Goal: Task Accomplishment & Management: Manage account settings

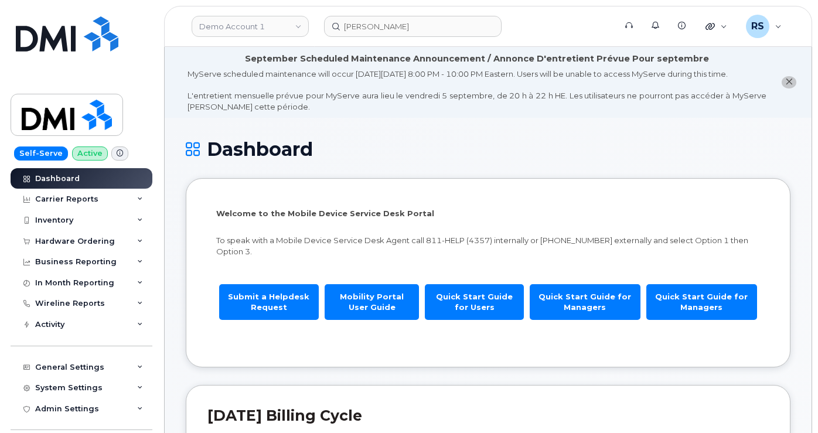
click at [10, 418] on div "Self-Serve Active Dashboard Carrier Reports Monthly Billing Data Daily Data Poo…" at bounding box center [79, 216] width 159 height 433
click at [13, 420] on div "Help Desk Roaming Data Block Dashboard Hardware Orders Repair Requests Change S…" at bounding box center [83, 440] width 145 height 43
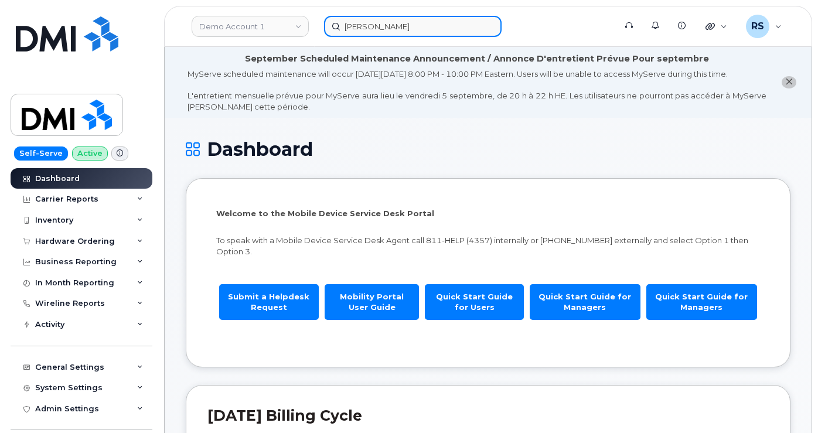
click at [421, 28] on input "Arielle Curtis" at bounding box center [413, 26] width 178 height 21
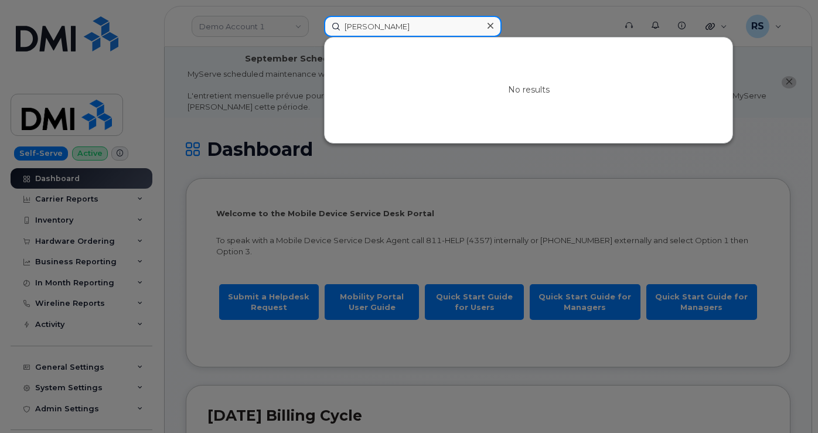
drag, startPoint x: 421, startPoint y: 28, endPoint x: 317, endPoint y: 23, distance: 104.4
click at [317, 23] on div "Arielle Curtis No results" at bounding box center [466, 26] width 302 height 21
click at [412, 28] on input "9453647547" at bounding box center [413, 26] width 178 height 21
type input "9453647547"
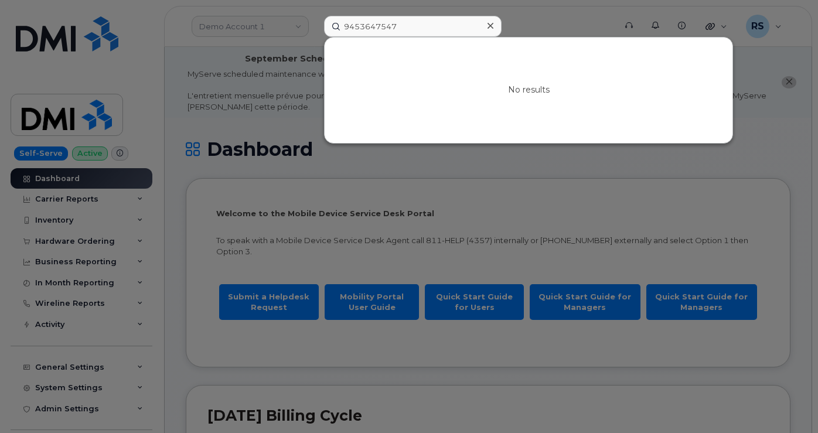
click at [492, 24] on icon at bounding box center [491, 26] width 6 height 6
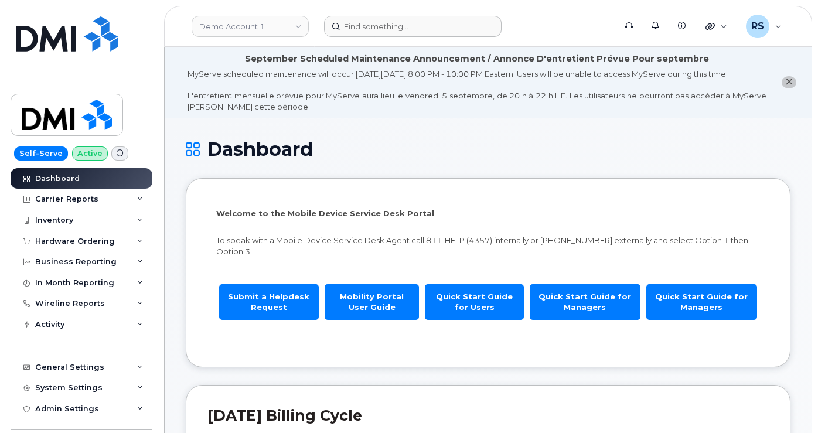
click at [555, 23] on form at bounding box center [466, 26] width 284 height 21
click at [364, 28] on input at bounding box center [413, 26] width 178 height 21
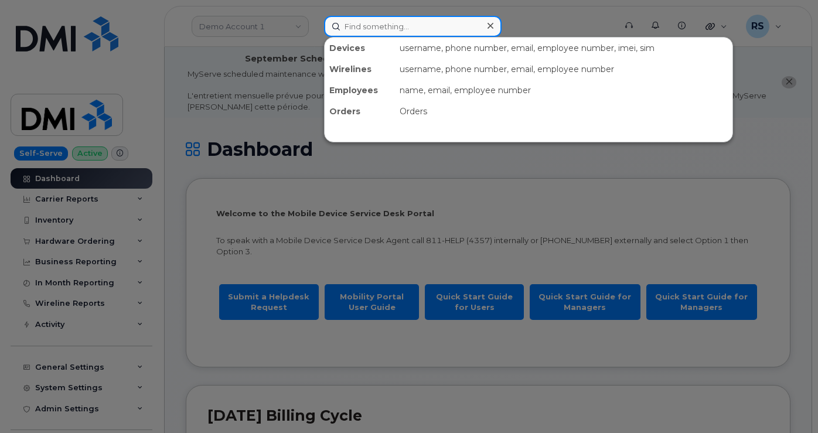
paste input "682-683-8602"
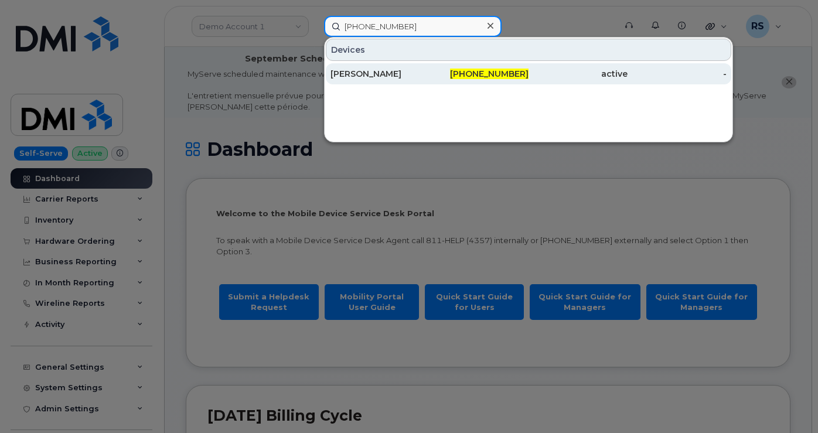
type input "682-683-8602"
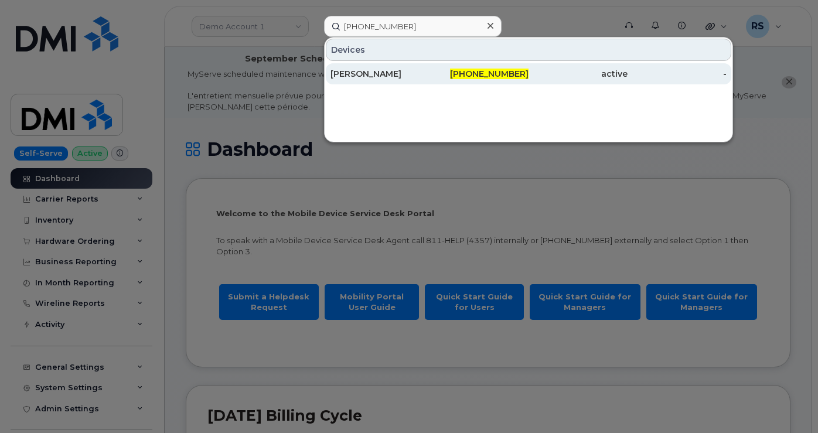
click at [370, 69] on div "CHRIS KUESTER" at bounding box center [380, 74] width 99 height 12
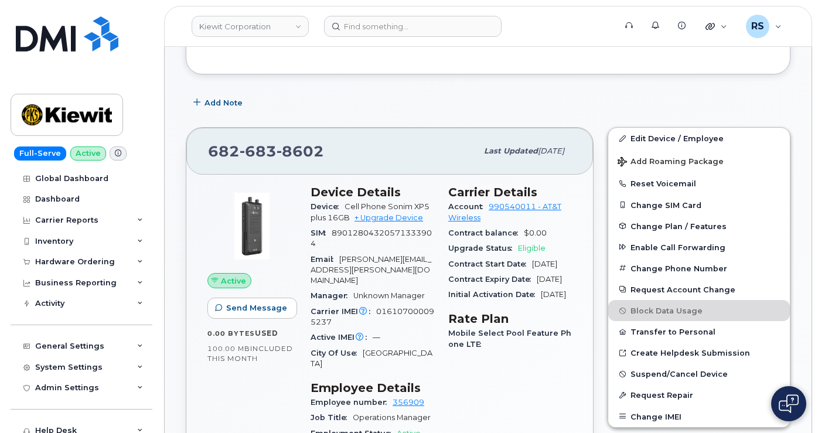
scroll to position [334, 0]
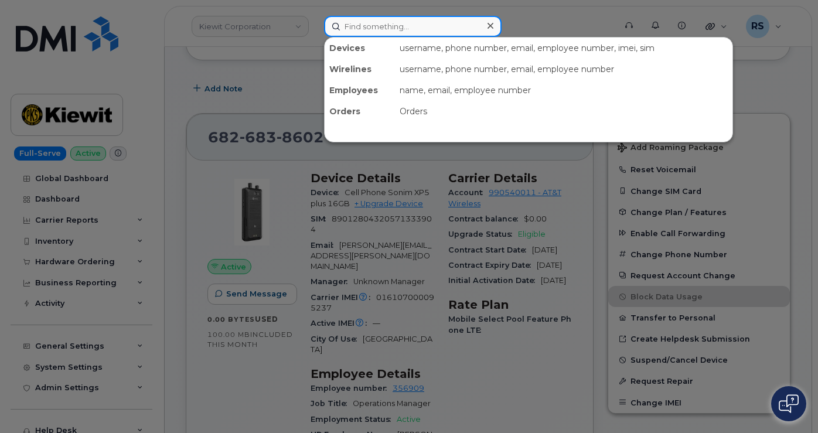
click at [353, 24] on input at bounding box center [413, 26] width 178 height 21
paste input "682-404-4537"
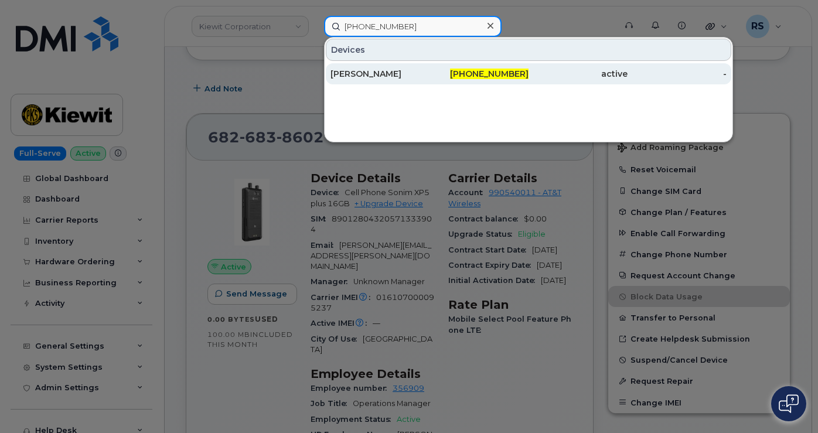
type input "682-404-4537"
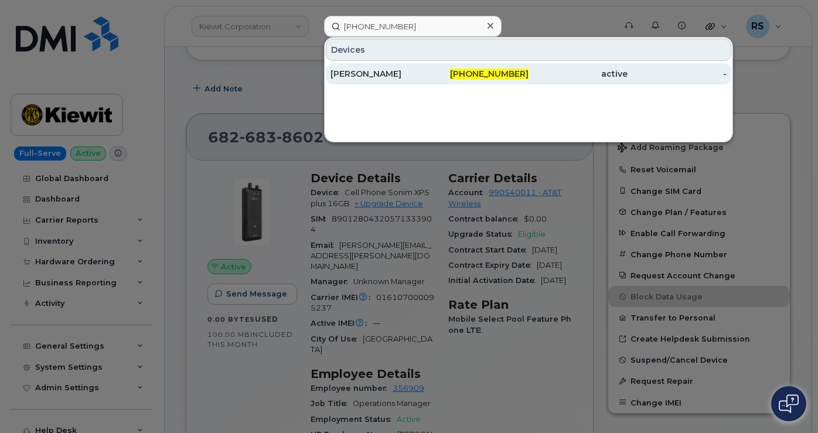
click at [369, 70] on div "CHRIS KUESTER" at bounding box center [380, 74] width 99 height 12
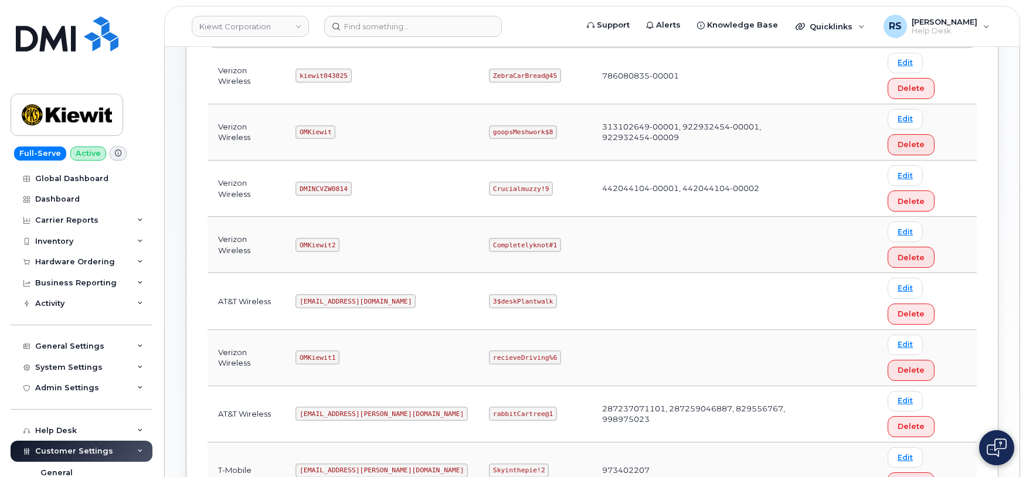
scroll to position [234, 0]
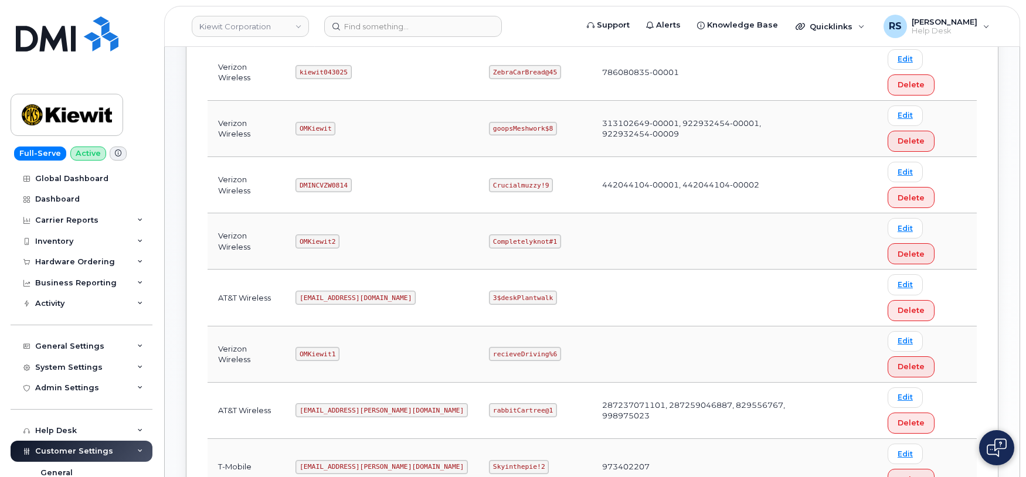
drag, startPoint x: 305, startPoint y: 298, endPoint x: 357, endPoint y: 301, distance: 52.2
copy code "kiewit041825"
drag, startPoint x: 446, startPoint y: 295, endPoint x: 523, endPoint y: 302, distance: 77.1
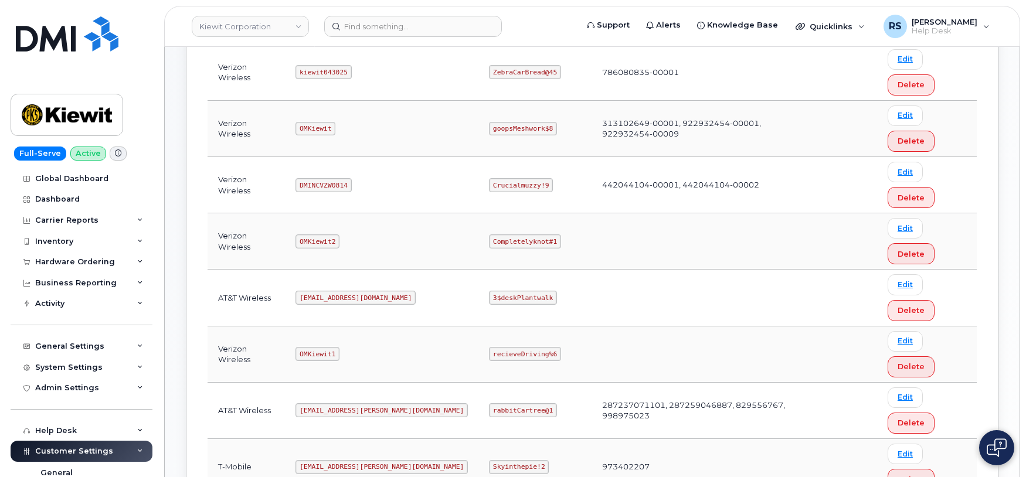
copy code "CompletelyPartial$1"
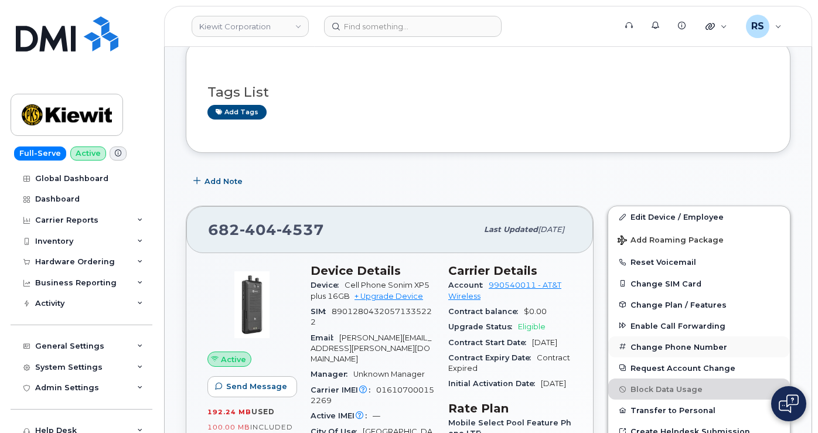
scroll to position [274, 0]
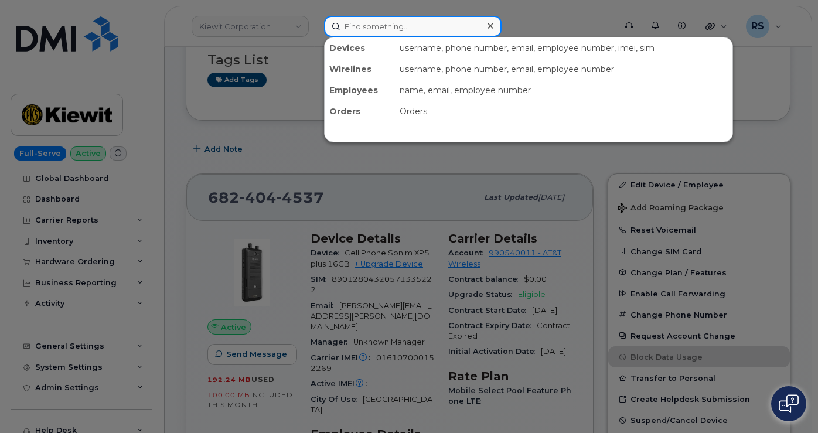
click at [362, 28] on input at bounding box center [413, 26] width 178 height 21
paste input "945-364-7514"
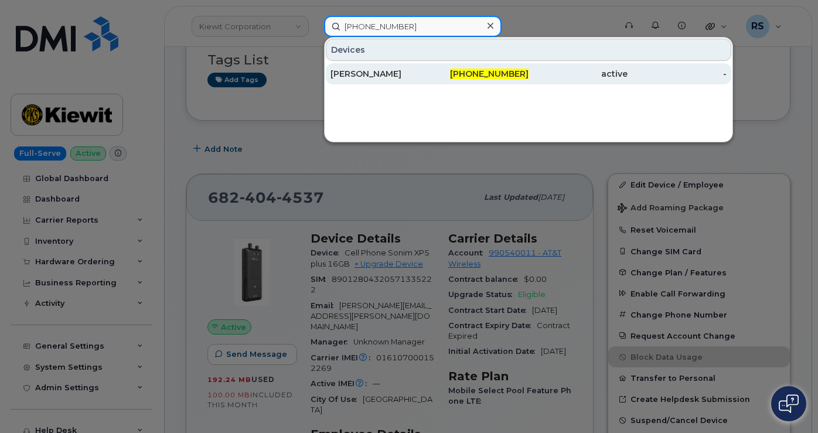
type input "945-364-7514"
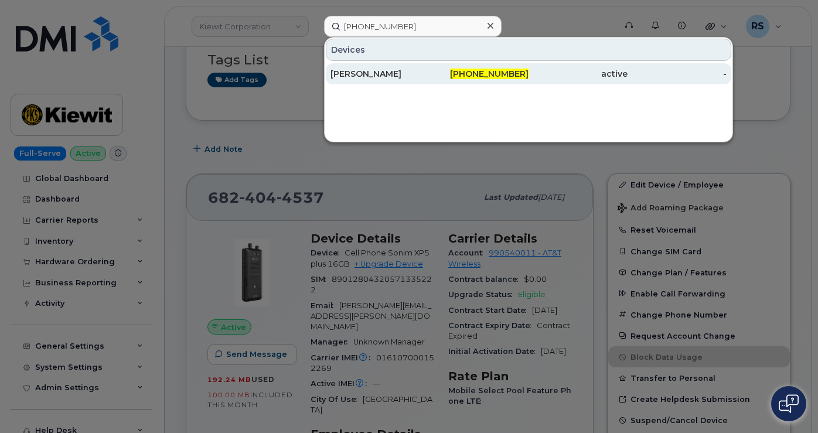
click at [381, 74] on div "SEAN BROOKINS" at bounding box center [380, 74] width 99 height 12
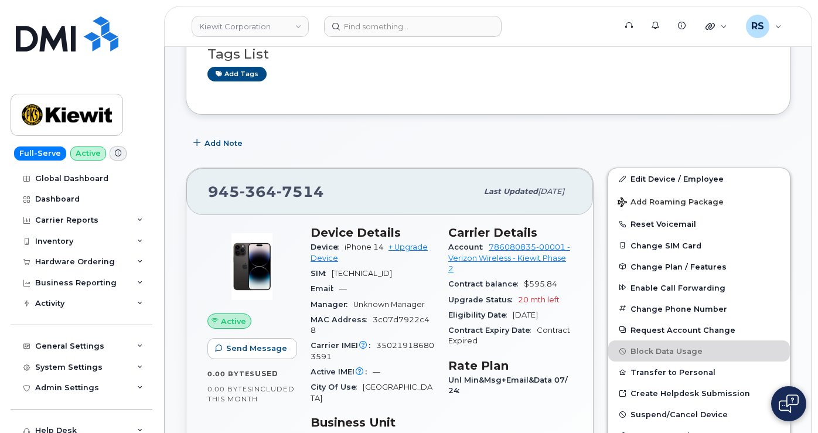
scroll to position [234, 0]
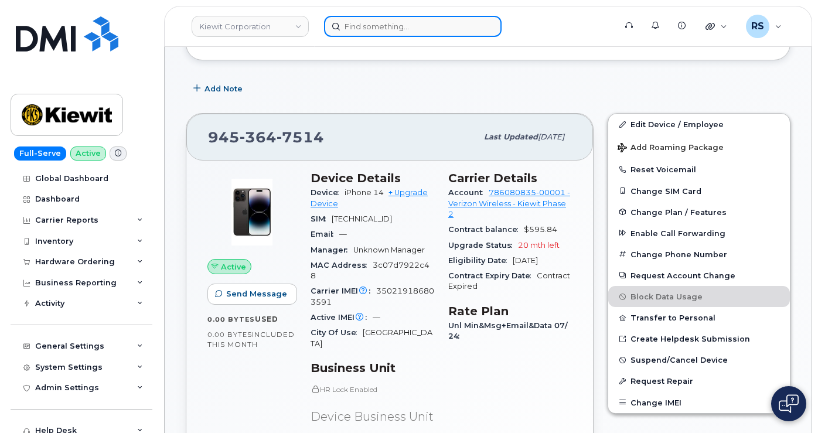
click at [366, 25] on input at bounding box center [413, 26] width 178 height 21
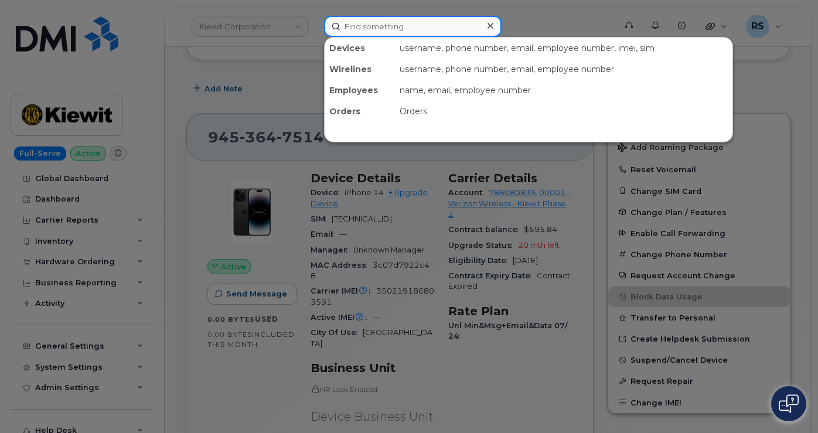
paste input "945-364-7386"
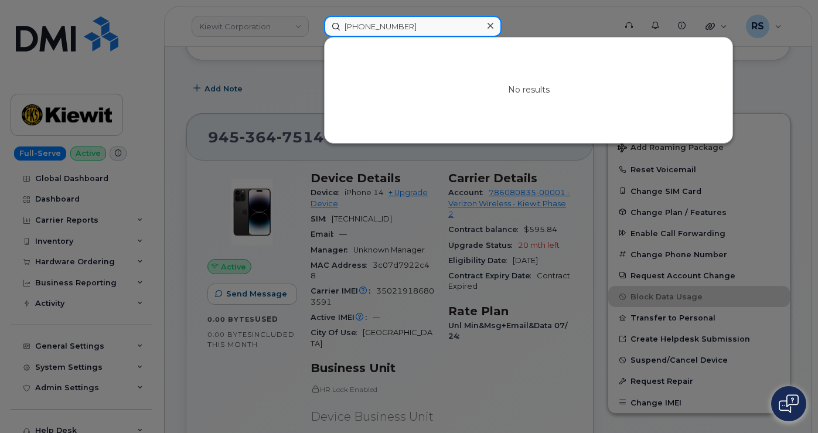
drag, startPoint x: 418, startPoint y: 28, endPoint x: 343, endPoint y: 28, distance: 75.0
click at [343, 28] on input "945-364-7386" at bounding box center [413, 26] width 178 height 21
paste input "74"
drag, startPoint x: 421, startPoint y: 30, endPoint x: 327, endPoint y: 27, distance: 93.8
click at [315, 22] on div "945-364-7374 No results" at bounding box center [466, 26] width 302 height 21
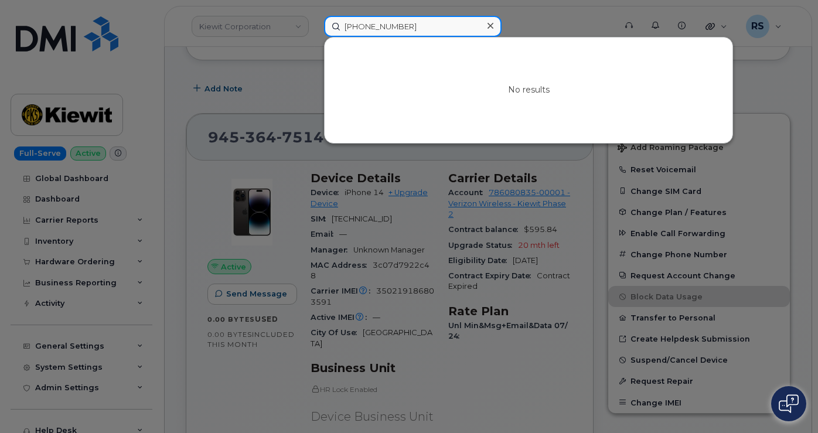
paste input "550"
drag, startPoint x: 419, startPoint y: 28, endPoint x: 316, endPoint y: 26, distance: 103.2
click at [316, 26] on div "945-364-7550 No results" at bounding box center [466, 26] width 302 height 21
paste input "37"
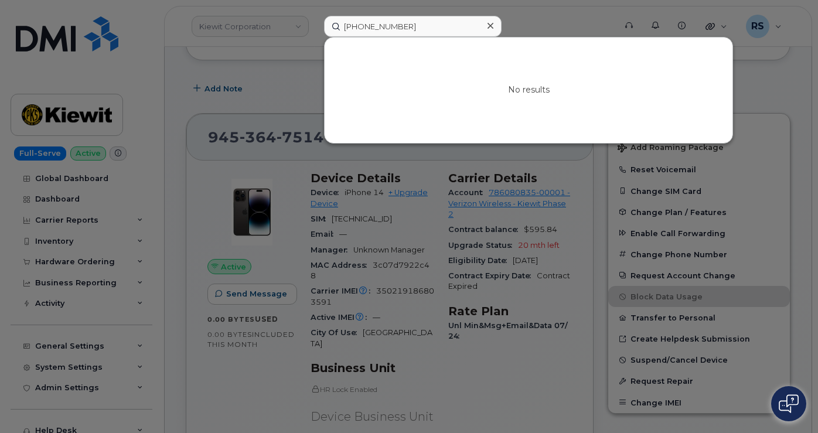
click at [7, 423] on div at bounding box center [409, 216] width 818 height 433
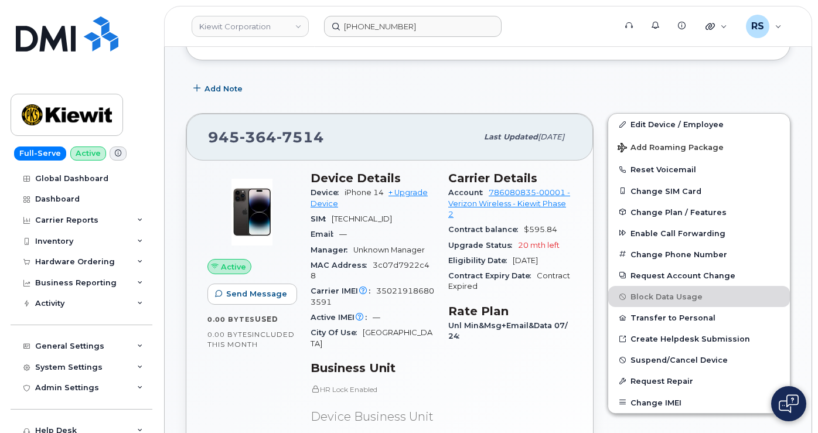
click at [393, 91] on div "Add Note" at bounding box center [488, 88] width 605 height 21
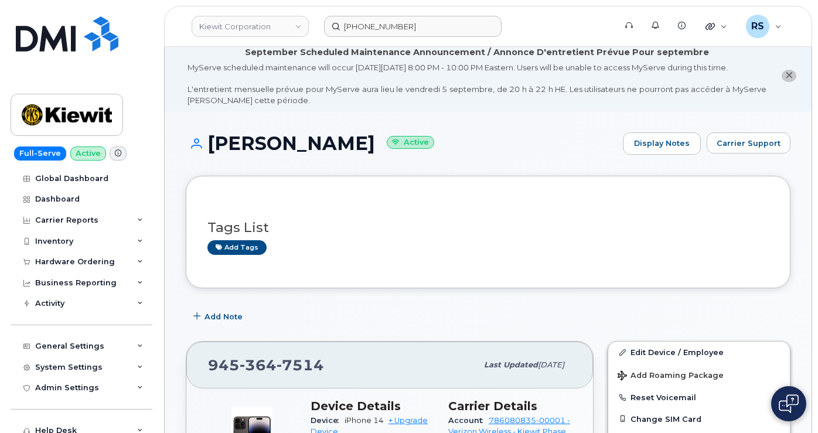
scroll to position [0, 0]
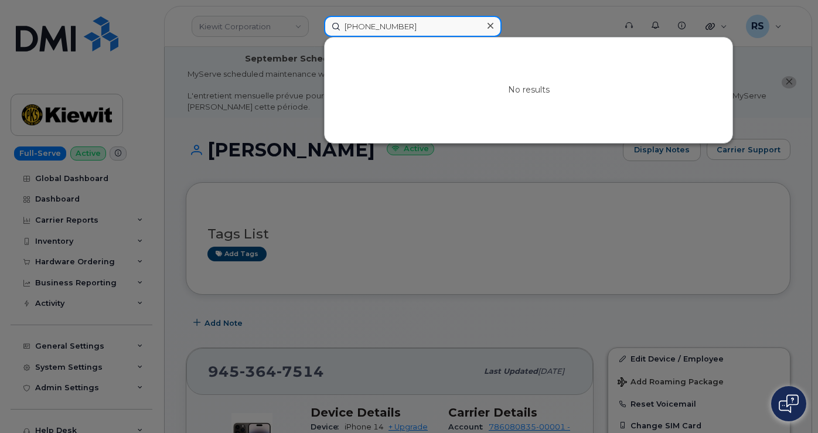
drag, startPoint x: 417, startPoint y: 27, endPoint x: 323, endPoint y: 25, distance: 94.4
click at [323, 25] on div "945-364-7370 No results" at bounding box center [466, 26] width 302 height 21
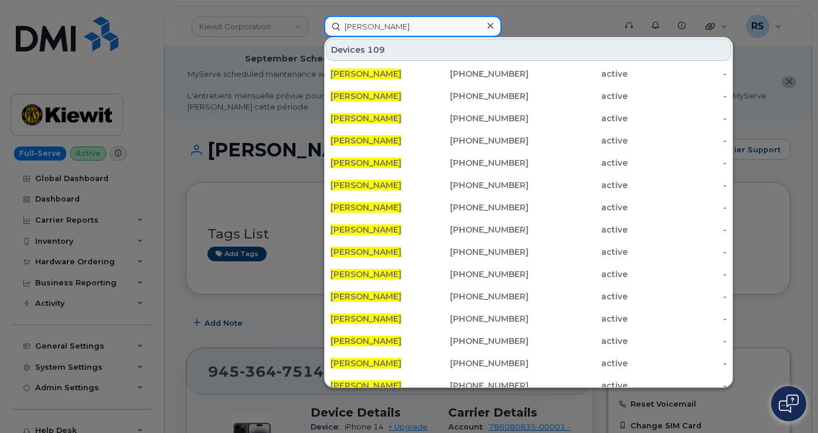
click at [411, 23] on input "Sean Brookins" at bounding box center [413, 26] width 178 height 21
click at [420, 28] on input "Sean Brookins" at bounding box center [413, 26] width 178 height 21
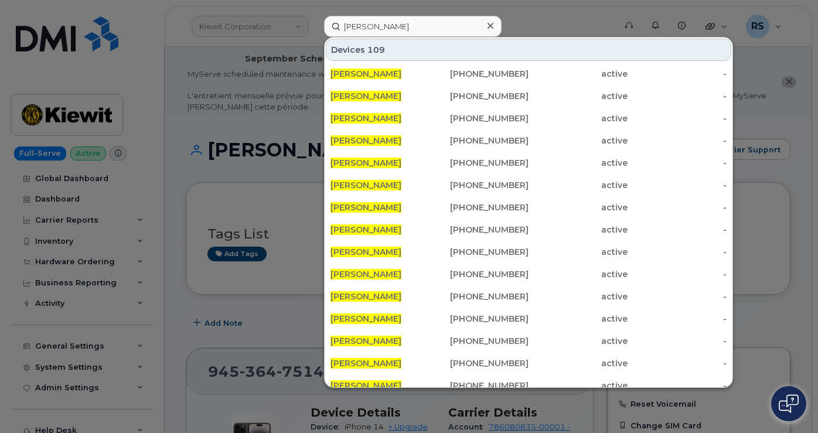
click at [194, 49] on div at bounding box center [409, 216] width 818 height 433
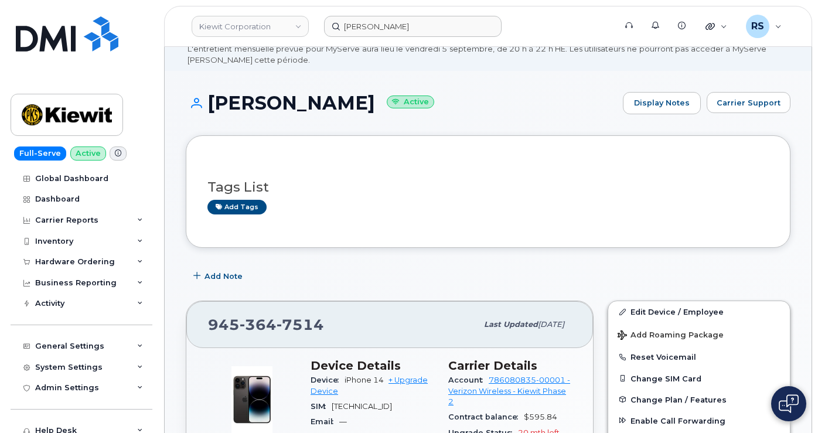
scroll to position [39, 0]
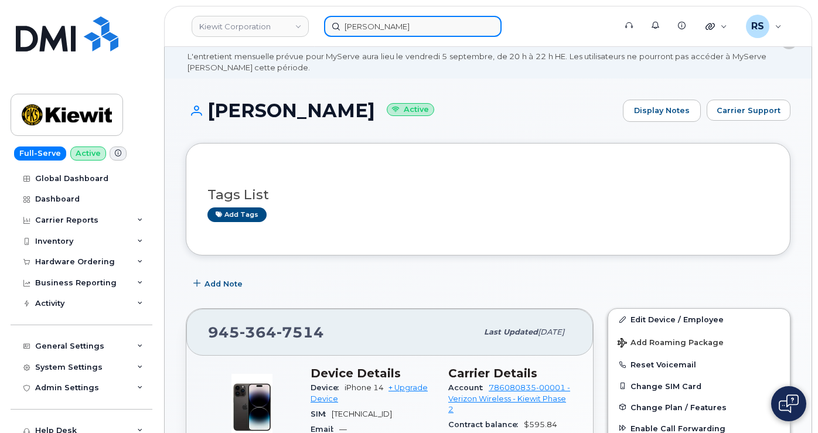
click at [366, 29] on input "Sean Brookins" at bounding box center [413, 26] width 178 height 21
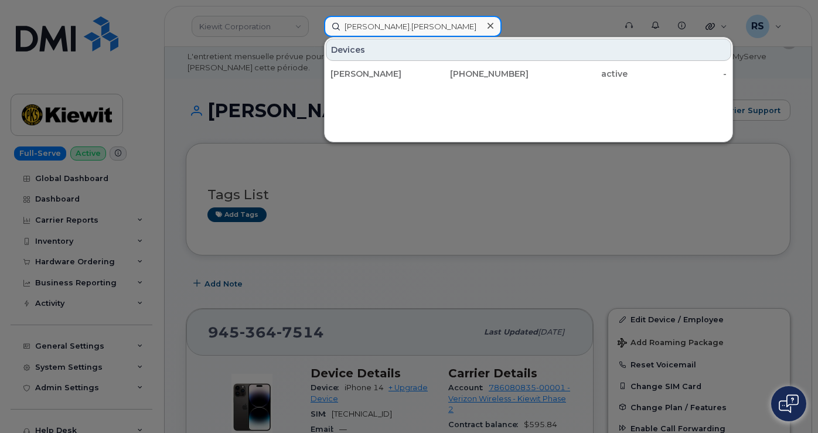
click at [405, 24] on input "Sean.Brookins" at bounding box center [413, 26] width 178 height 21
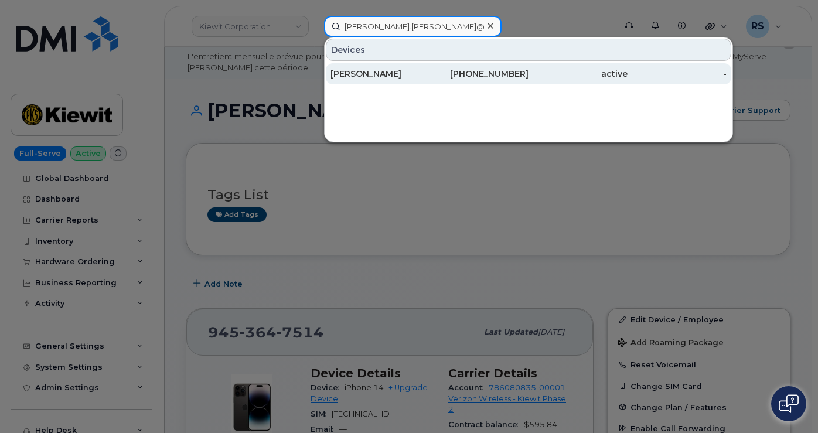
type input "Sean.Brookins@"
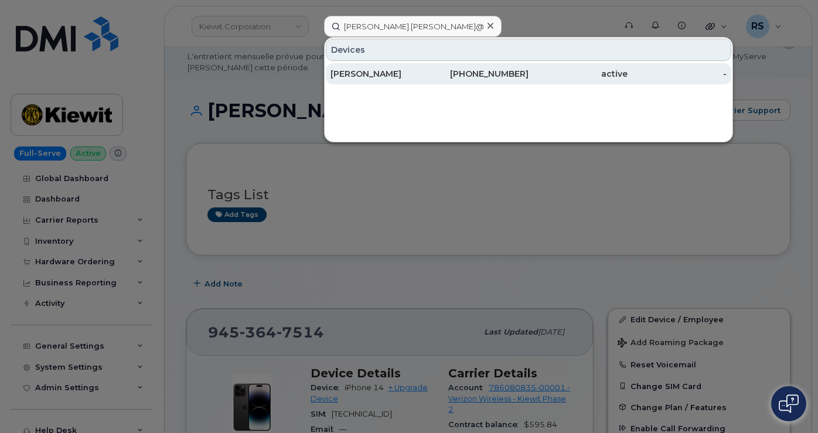
click at [372, 71] on div "Sean Brookins" at bounding box center [380, 74] width 99 height 12
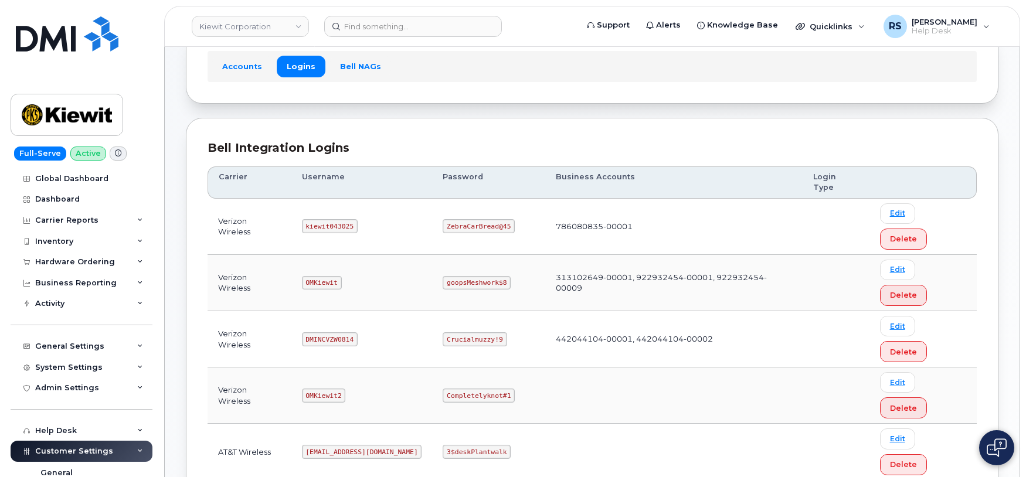
scroll to position [78, 0]
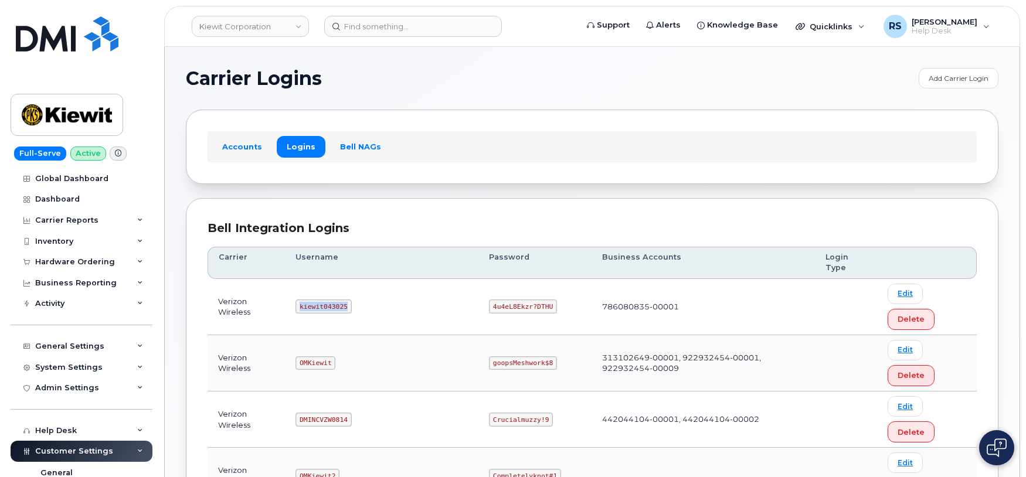
drag, startPoint x: 306, startPoint y: 284, endPoint x: 356, endPoint y: 288, distance: 50.0
click at [356, 288] on td "kiewit043025" at bounding box center [381, 307] width 193 height 56
copy code "kiewit043025"
drag, startPoint x: 447, startPoint y: 284, endPoint x: 507, endPoint y: 283, distance: 59.8
click at [507, 283] on td "4u4eL8Ekzr?DTHU" at bounding box center [534, 307] width 113 height 56
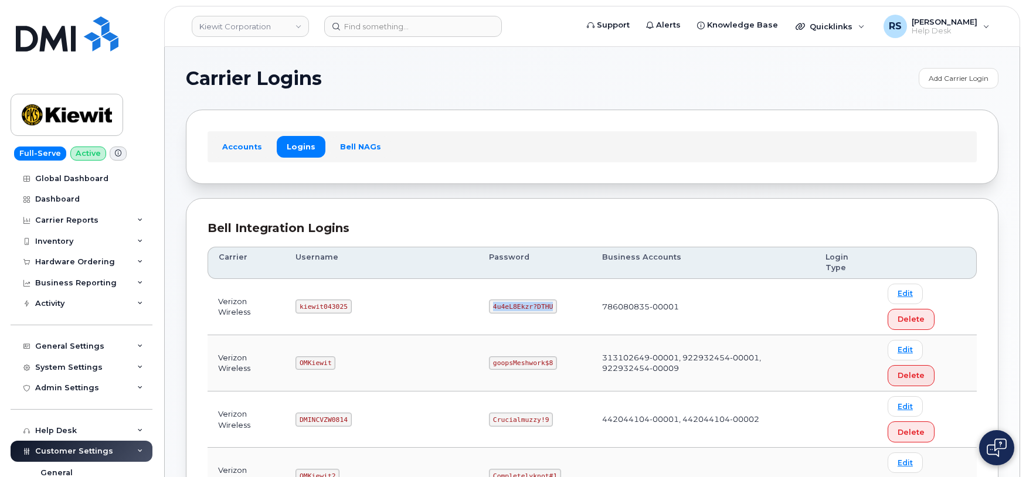
copy code "4u4eL8Ekzr?DTHU"
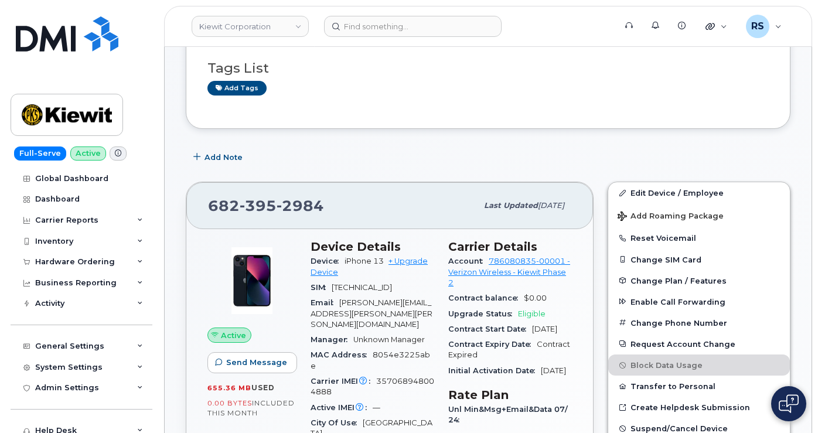
scroll to position [156, 0]
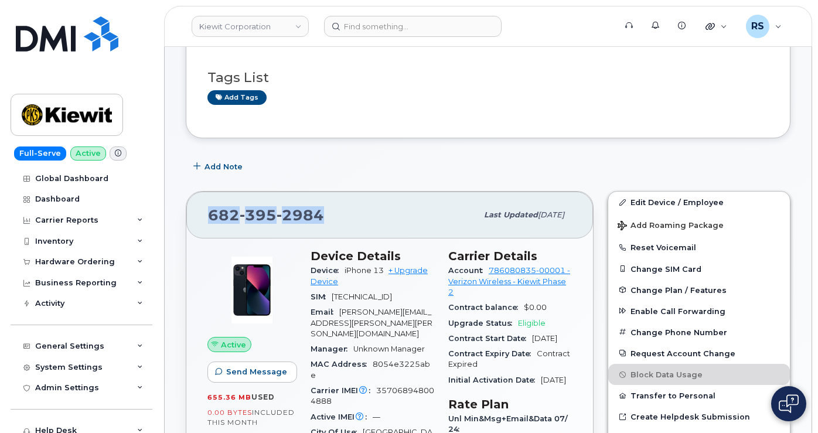
drag, startPoint x: 329, startPoint y: 226, endPoint x: 212, endPoint y: 233, distance: 117.4
click at [199, 237] on div "[PHONE_NUMBER] Last updated [DATE]" at bounding box center [389, 215] width 407 height 47
copy span "[PHONE_NUMBER]"
click at [13, 422] on div "Help Desk" at bounding box center [82, 430] width 142 height 21
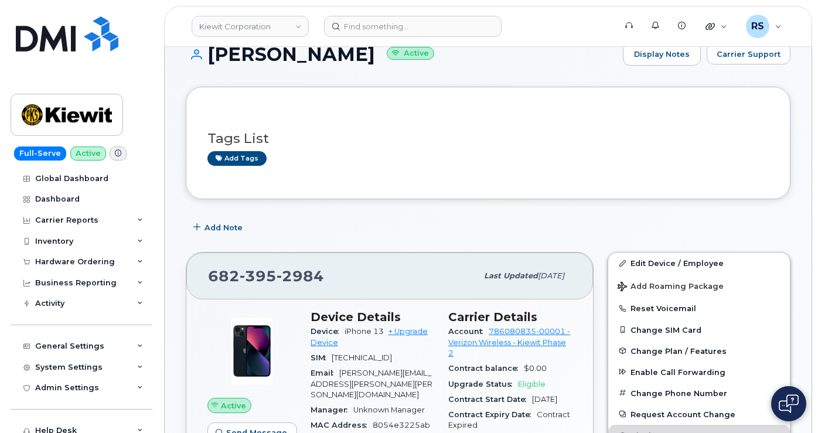
scroll to position [0, 0]
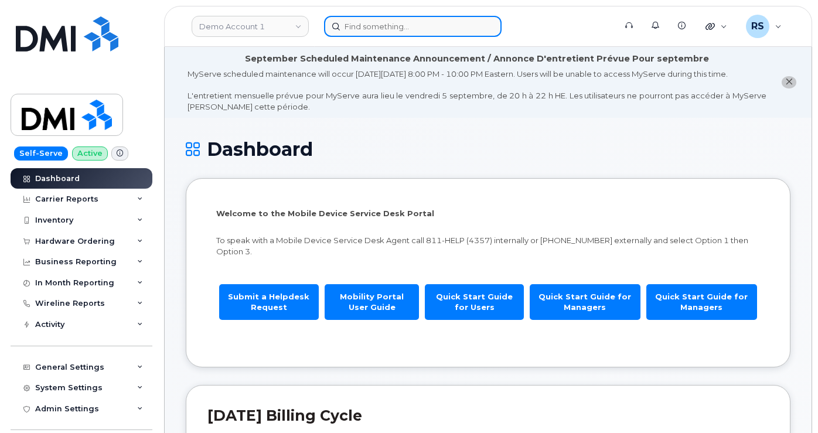
click at [349, 21] on input at bounding box center [413, 26] width 178 height 21
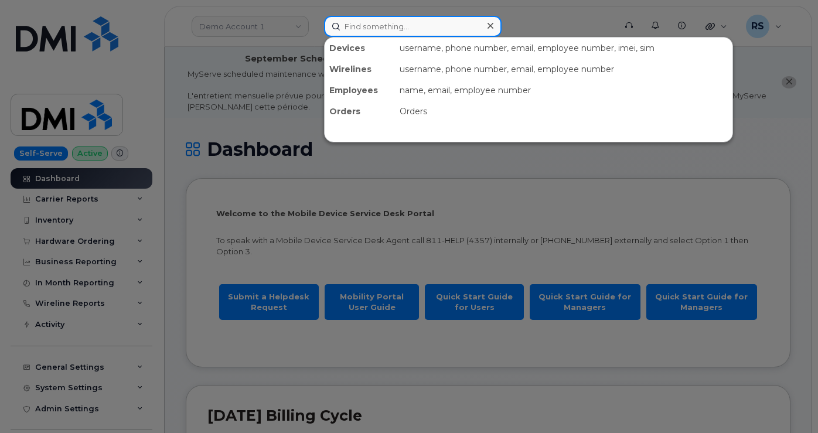
paste input "[PHONE_NUMBER]"
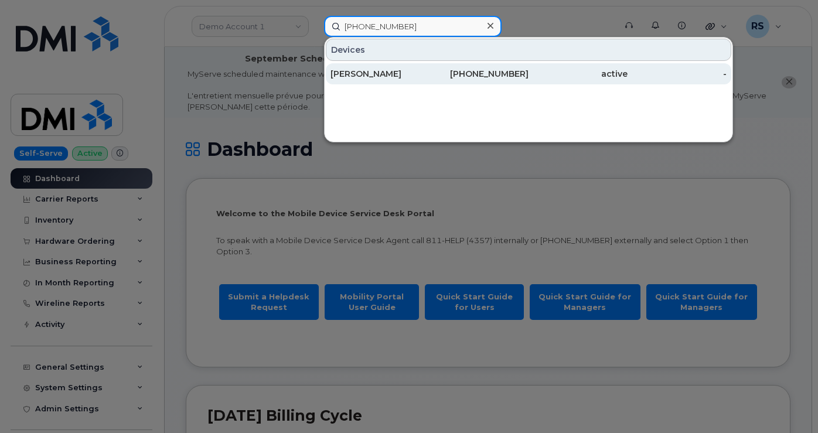
type input "[PHONE_NUMBER]"
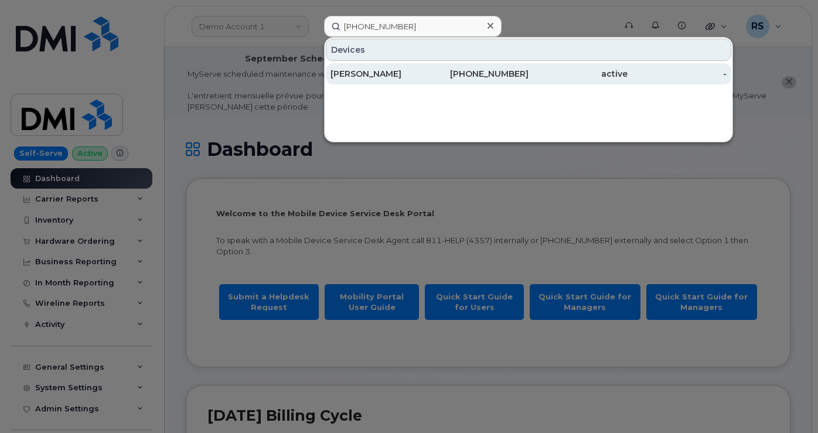
click at [364, 70] on div "[PERSON_NAME]" at bounding box center [380, 74] width 99 height 12
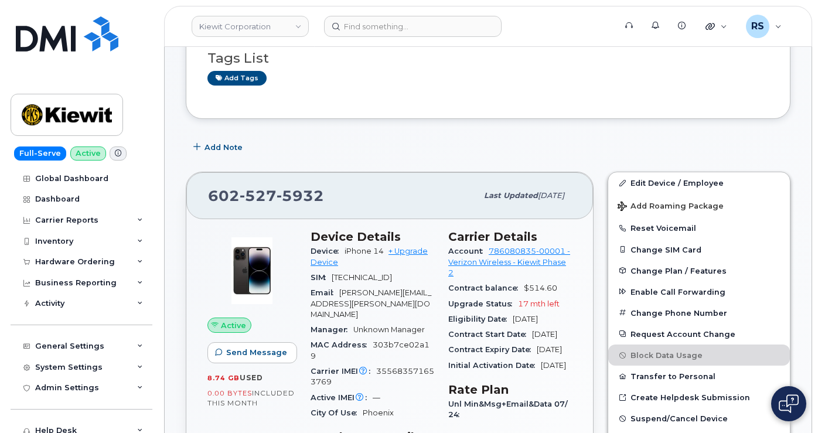
scroll to position [32, 0]
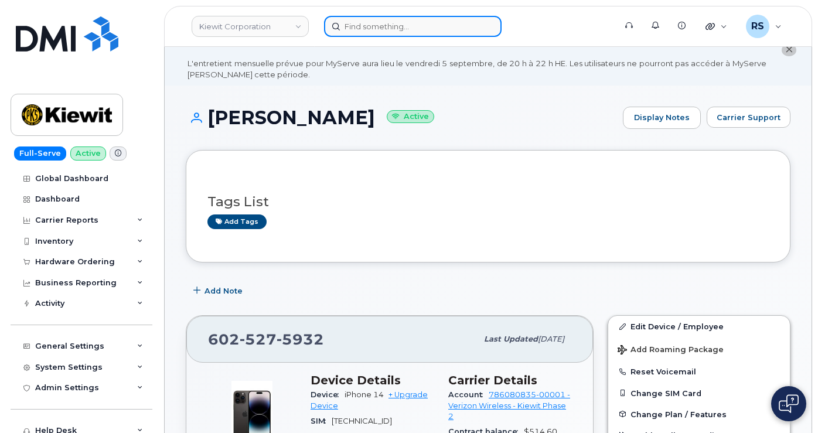
click at [350, 28] on input at bounding box center [413, 26] width 178 height 21
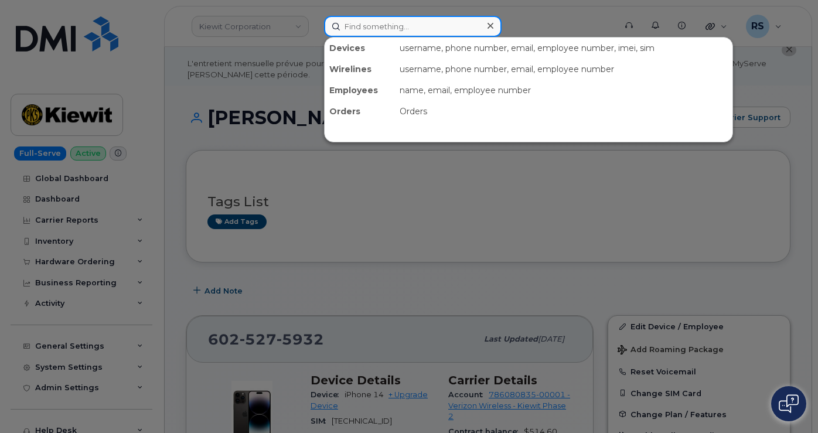
paste input "355683571653769"
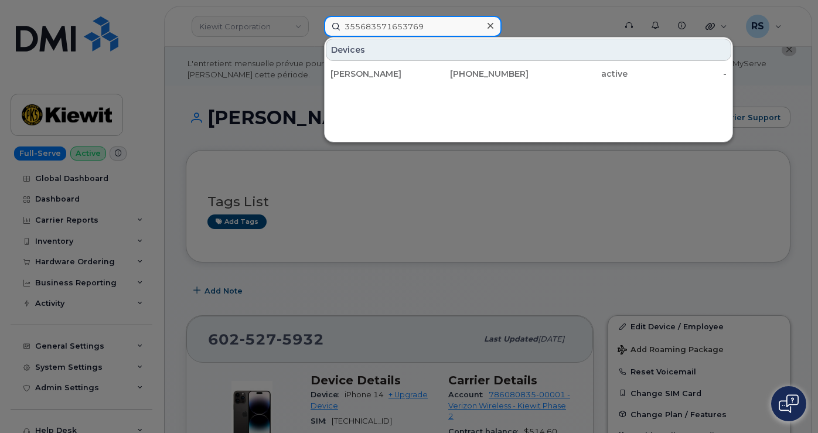
type input "355683571653769"
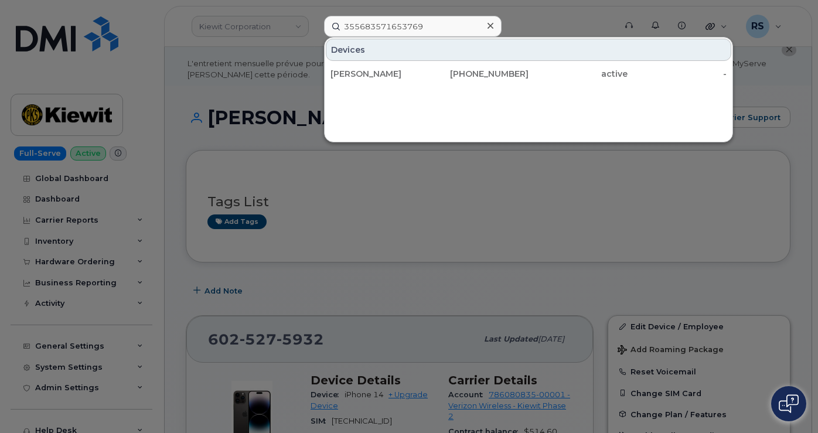
click at [9, 416] on div at bounding box center [409, 216] width 818 height 433
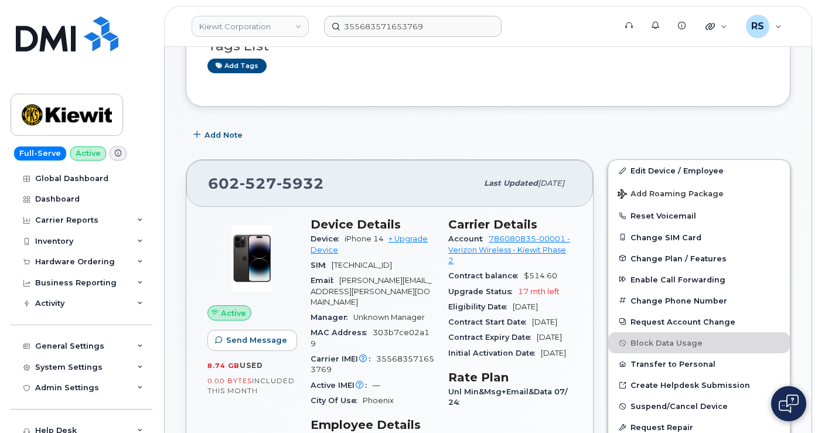
scroll to position [189, 0]
click at [8, 418] on div "Full-Serve Active Global Dashboard Dashboard Carrier Reports Monthly Billing Da…" at bounding box center [79, 216] width 159 height 433
click at [7, 419] on div "Full-Serve Active Global Dashboard Dashboard Carrier Reports Monthly Billing Da…" at bounding box center [79, 216] width 159 height 433
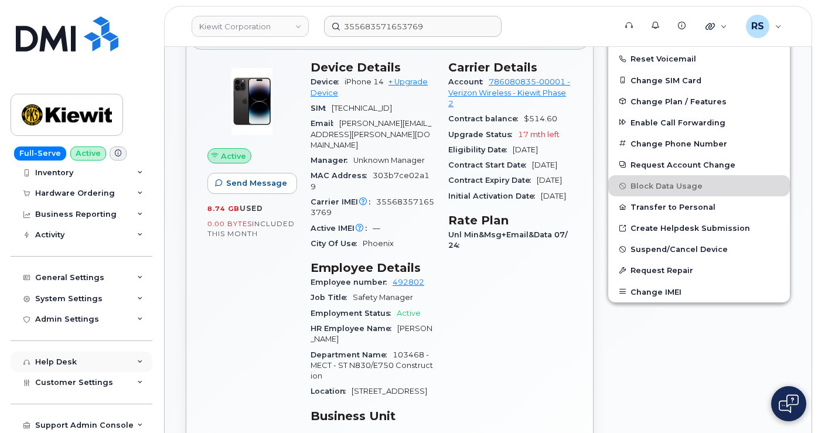
scroll to position [71, 0]
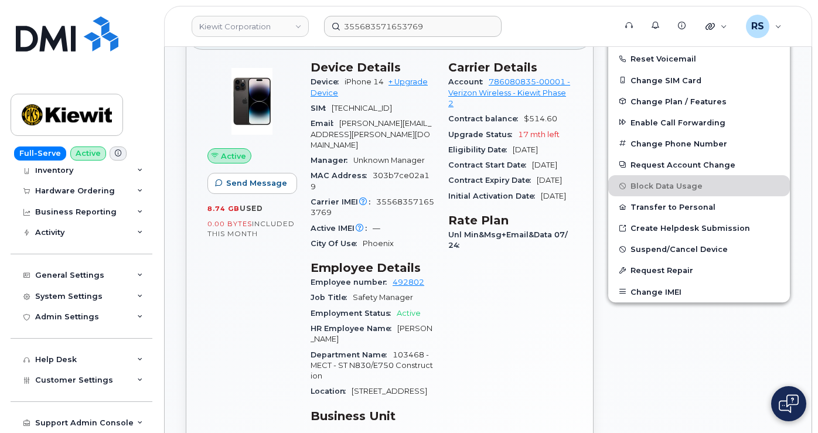
click at [10, 417] on div "Full-Serve Active Global Dashboard Dashboard Carrier Reports Monthly Billing Da…" at bounding box center [79, 216] width 159 height 433
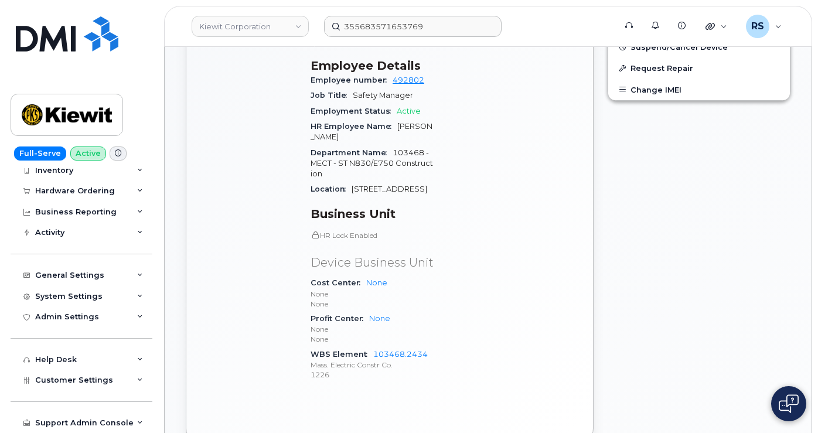
scroll to position [618, 0]
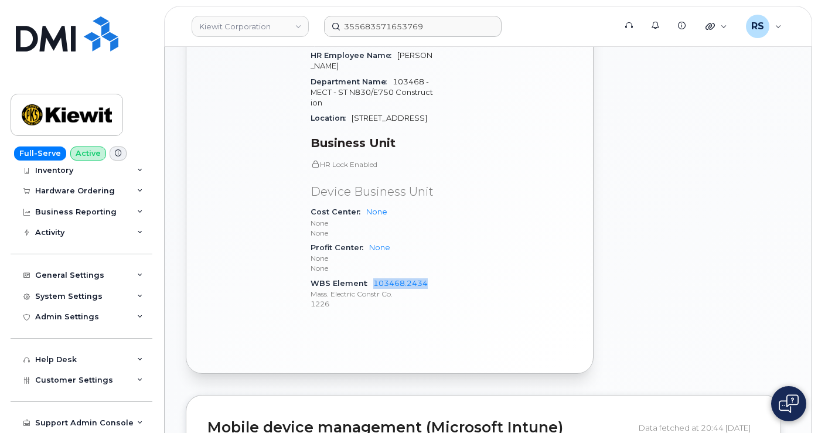
drag, startPoint x: 372, startPoint y: 292, endPoint x: 432, endPoint y: 291, distance: 59.8
click at [432, 291] on div "WBS Element 103468.2434 Mass. Electric Constr Co. 1226" at bounding box center [373, 294] width 124 height 36
copy link "103468.2434"
click at [9, 408] on div "Full-Serve Active Global Dashboard Dashboard Carrier Reports Monthly Billing Da…" at bounding box center [79, 216] width 159 height 433
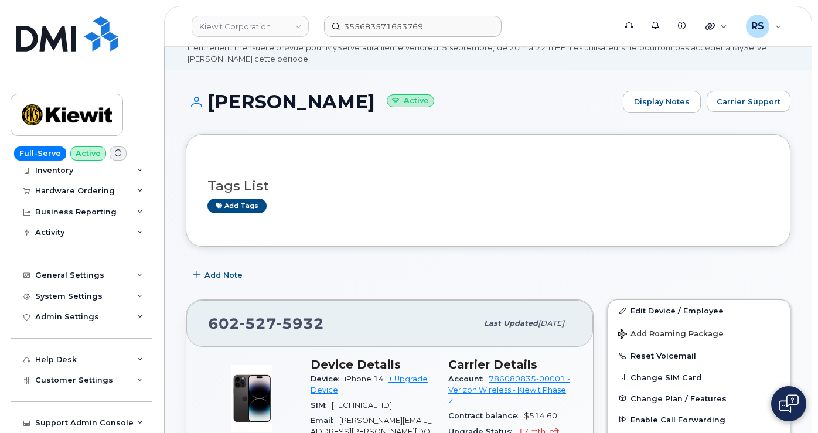
scroll to position [0, 0]
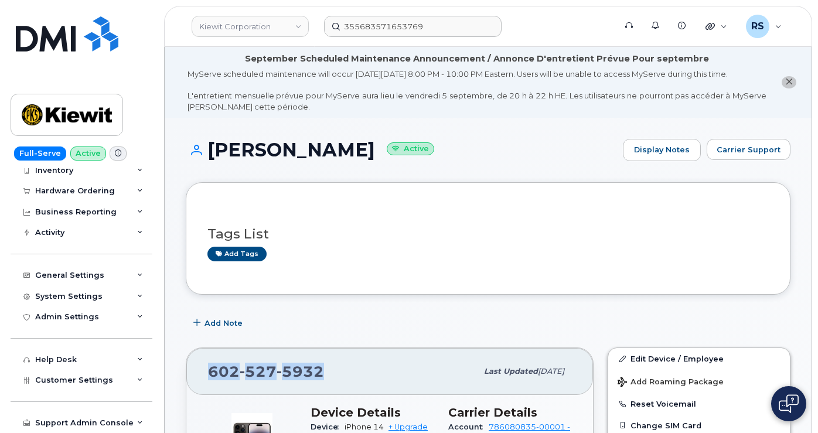
drag, startPoint x: 327, startPoint y: 384, endPoint x: 242, endPoint y: 387, distance: 85.0
click at [202, 395] on div "[PHONE_NUMBER] Last updated [DATE]" at bounding box center [389, 371] width 407 height 47
copy span "[PHONE_NUMBER]"
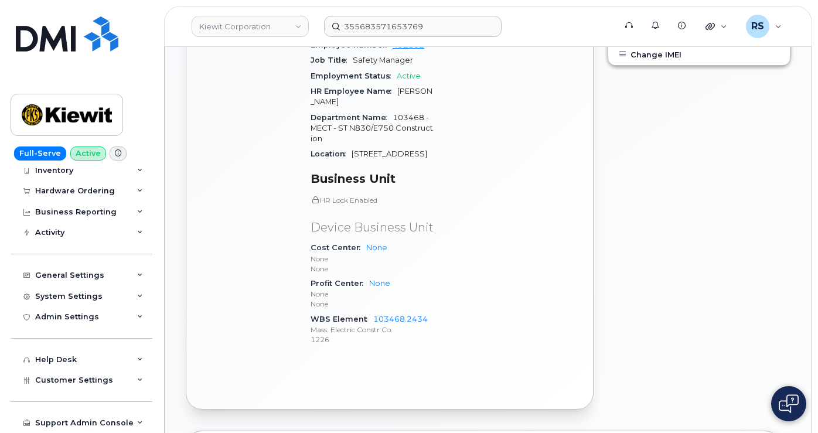
scroll to position [586, 0]
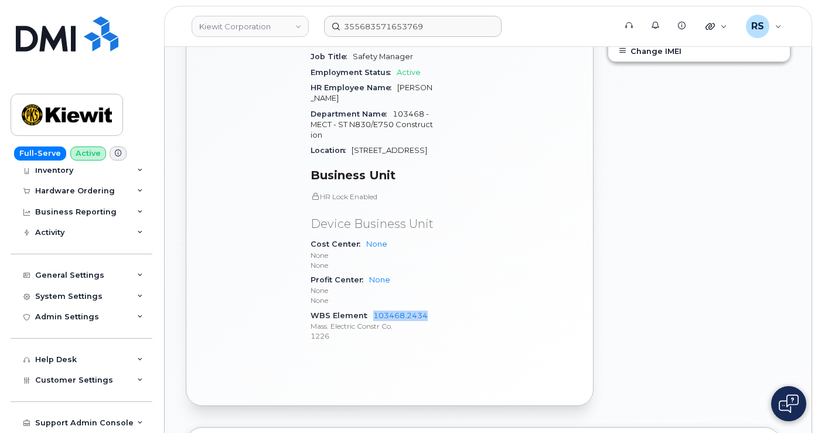
drag, startPoint x: 370, startPoint y: 325, endPoint x: 433, endPoint y: 328, distance: 62.8
click at [433, 328] on div "WBS Element 103468.2434 Mass. Electric Constr Co. 1226" at bounding box center [373, 326] width 124 height 36
copy link "103468.2434"
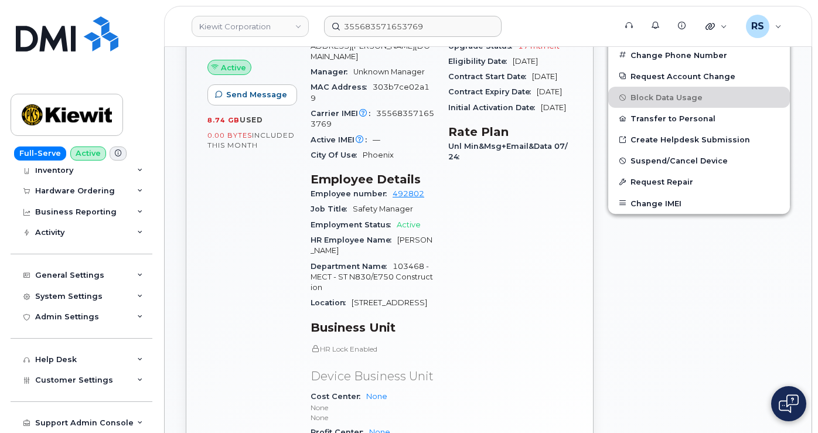
scroll to position [430, 0]
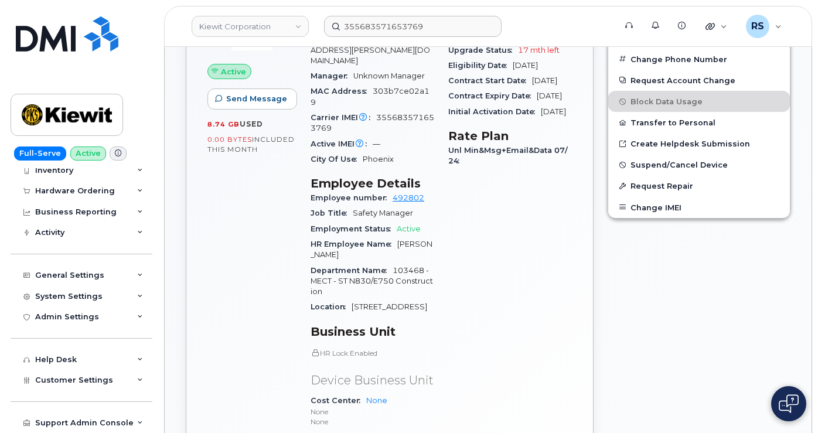
drag, startPoint x: 353, startPoint y: 307, endPoint x: 322, endPoint y: 320, distance: 33.6
click at [352, 311] on span "6815 216th Street SW, Building 2" at bounding box center [390, 306] width 76 height 9
click at [376, 158] on span "Phoenix" at bounding box center [378, 159] width 31 height 9
copy span "Phoenix"
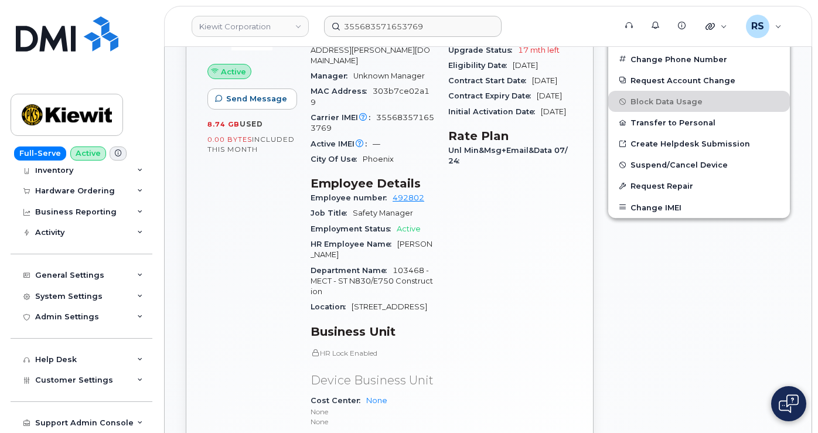
click at [7, 391] on div "Full-Serve Active Global Dashboard Dashboard Carrier Reports Monthly Billing Da…" at bounding box center [79, 216] width 159 height 433
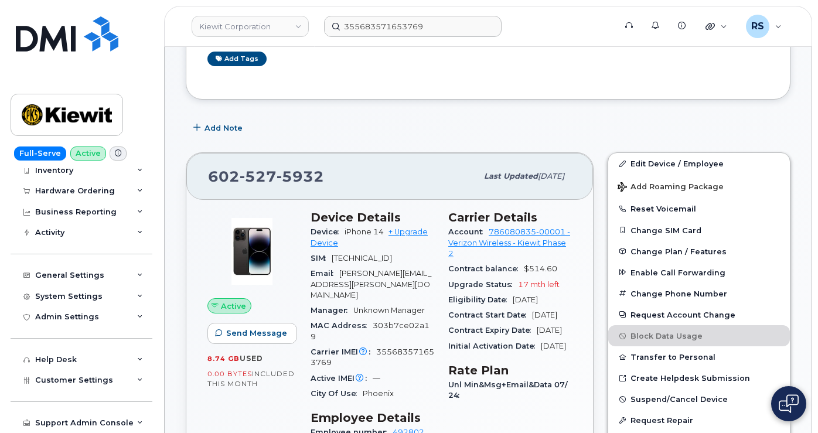
scroll to position [274, 0]
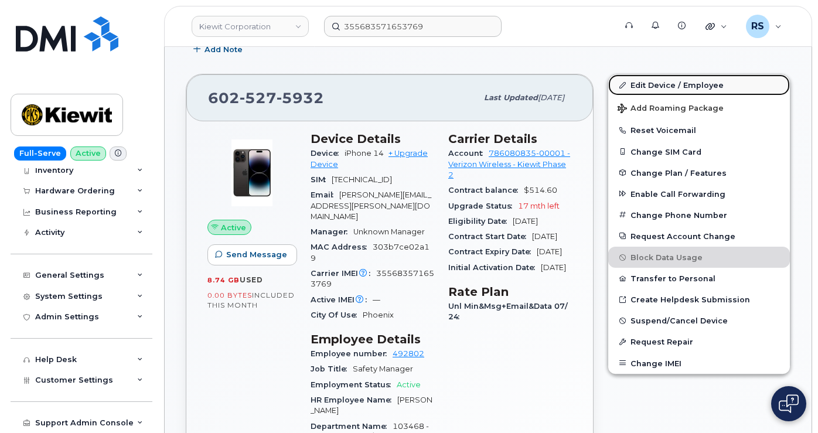
click at [657, 94] on link "Edit Device / Employee" at bounding box center [699, 84] width 182 height 21
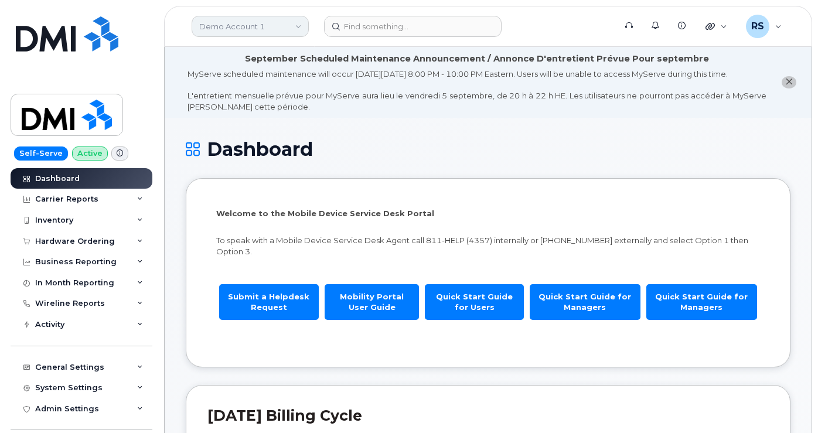
click at [233, 26] on link "Demo Account 1" at bounding box center [250, 26] width 117 height 21
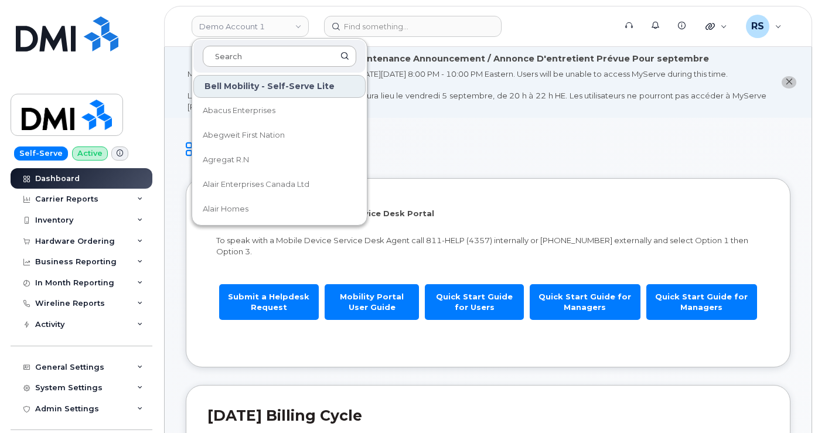
click at [223, 55] on input at bounding box center [280, 56] width 154 height 21
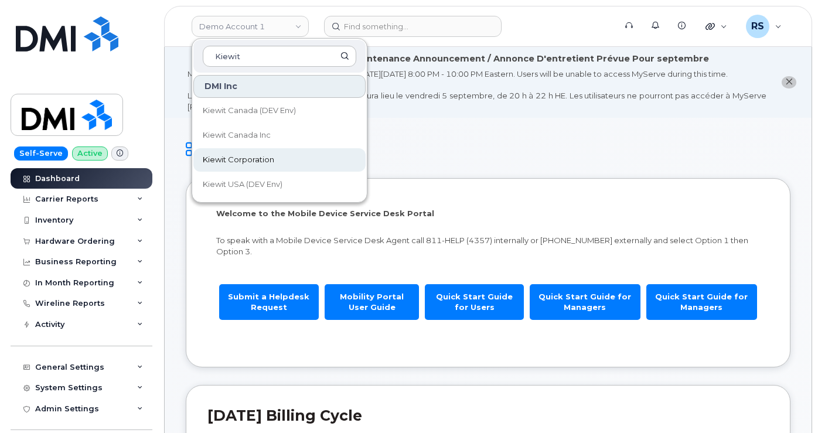
type input "Kiewit"
click at [230, 157] on span "Kiewit Corporation" at bounding box center [238, 160] width 71 height 12
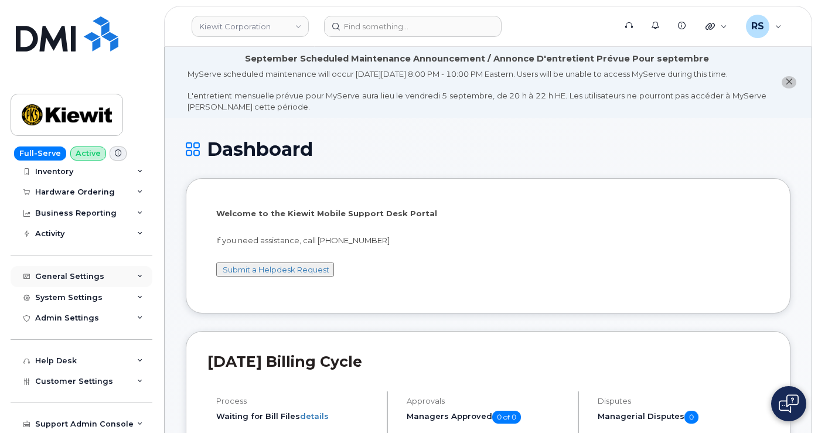
scroll to position [71, 0]
click at [69, 274] on div "General Settings" at bounding box center [69, 275] width 69 height 9
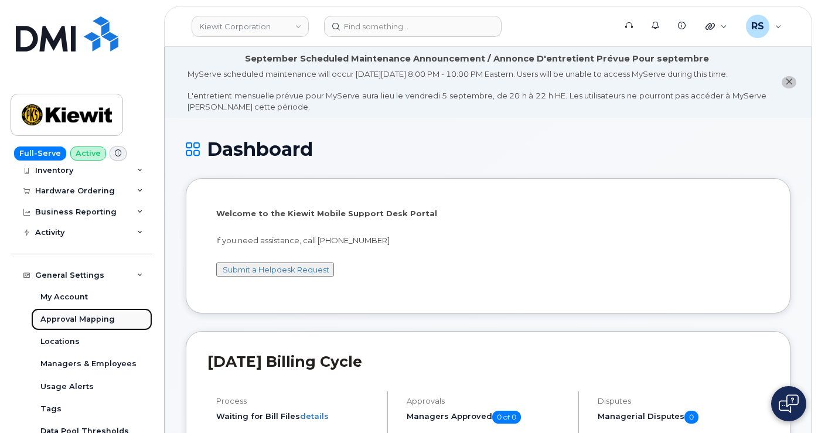
click at [70, 315] on div "Approval Mapping" at bounding box center [77, 319] width 74 height 11
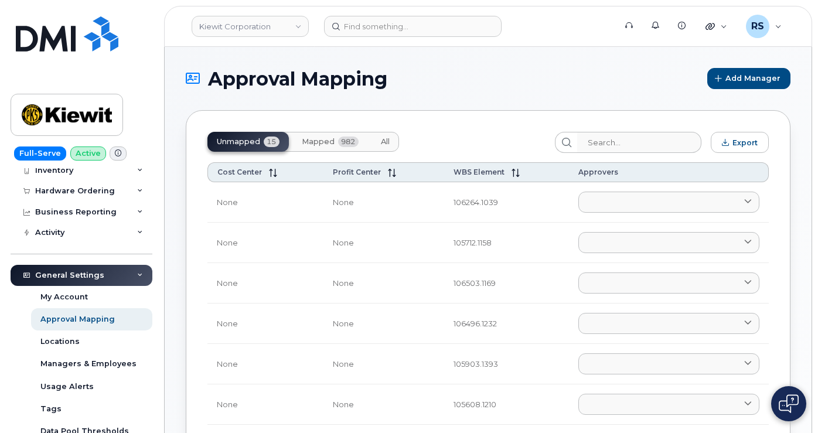
click at [325, 138] on span "Mapped" at bounding box center [318, 141] width 33 height 9
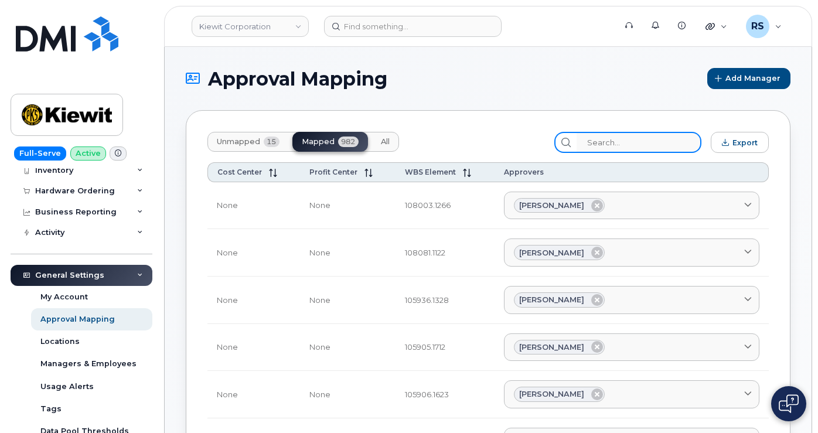
click at [604, 145] on input "search" at bounding box center [639, 142] width 125 height 21
paste input "103468.2434"
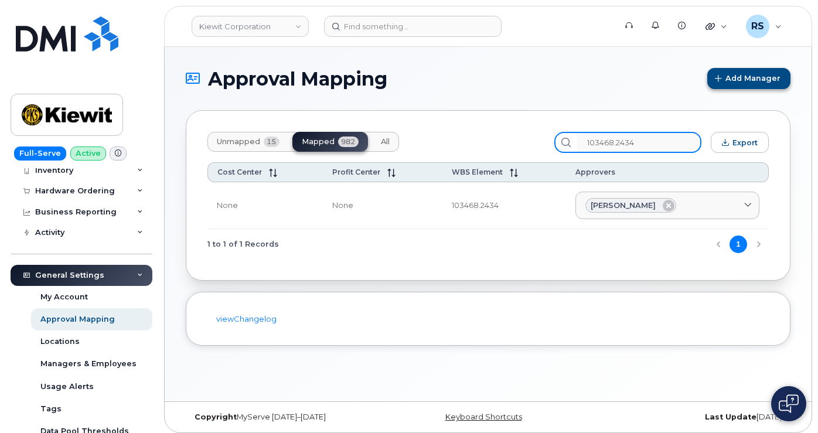
type input "103468.2434"
click at [445, 74] on h1 "Approval Mapping" at bounding box center [444, 79] width 516 height 21
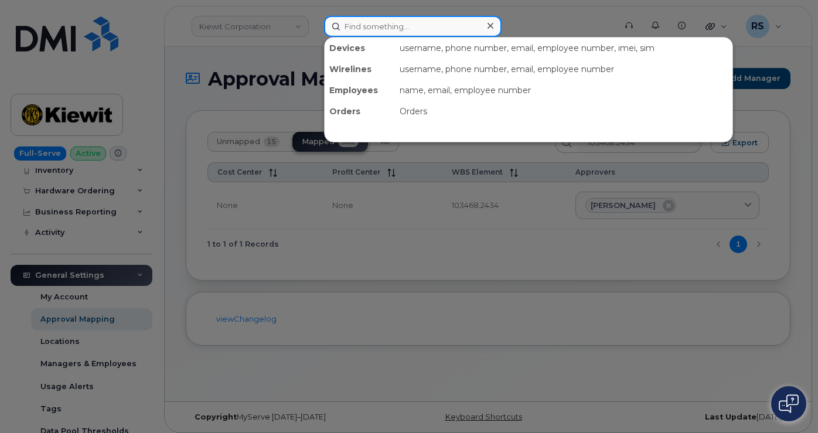
click at [356, 26] on input at bounding box center [413, 26] width 178 height 21
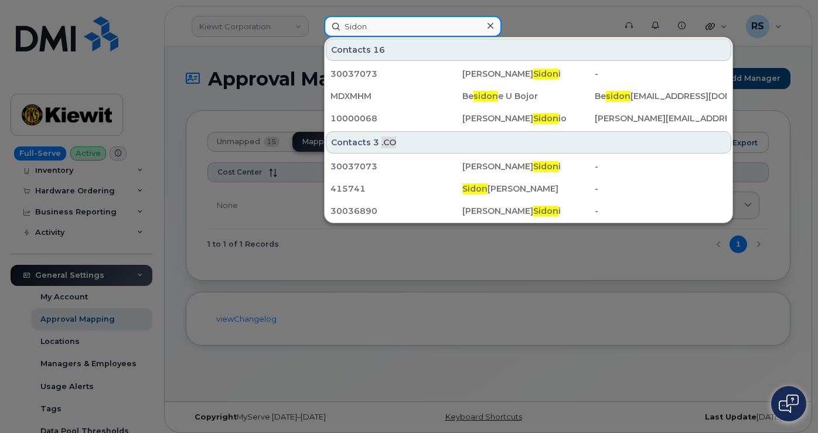
click at [380, 27] on input "Sidon" at bounding box center [413, 26] width 178 height 21
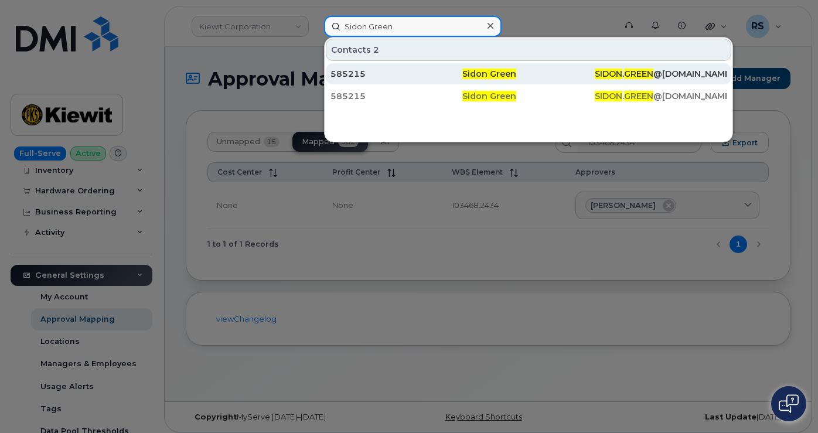
type input "Sidon Green"
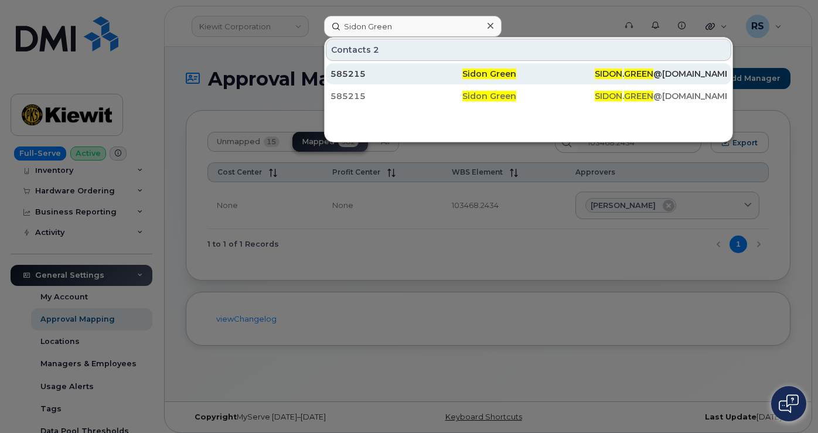
click at [356, 73] on div "585215" at bounding box center [397, 74] width 132 height 12
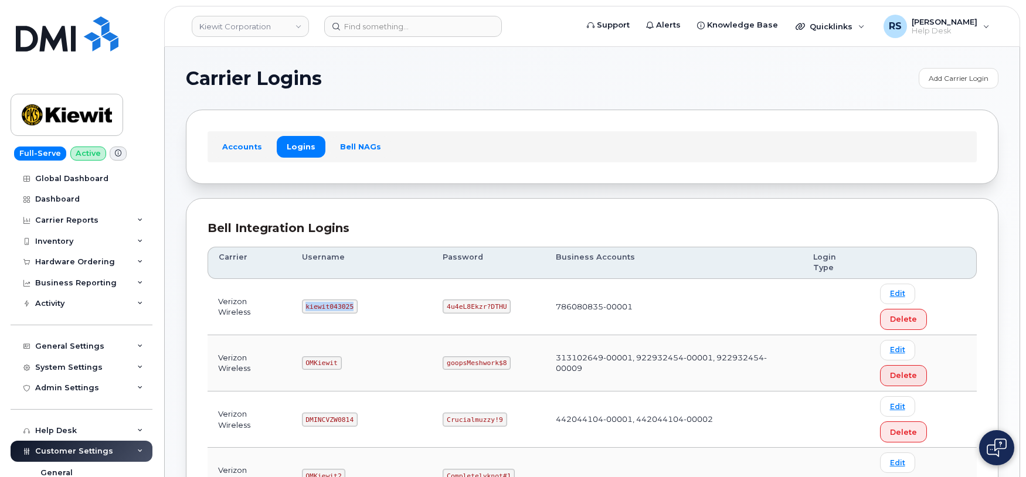
drag, startPoint x: 308, startPoint y: 280, endPoint x: 349, endPoint y: 284, distance: 41.8
click at [360, 284] on td "kiewit043025" at bounding box center [361, 307] width 141 height 56
copy code "kiewit043025"
drag, startPoint x: 448, startPoint y: 281, endPoint x: 512, endPoint y: 286, distance: 64.1
click at [512, 286] on td "4u4eL8Ekzr?DTHU" at bounding box center [488, 307] width 113 height 56
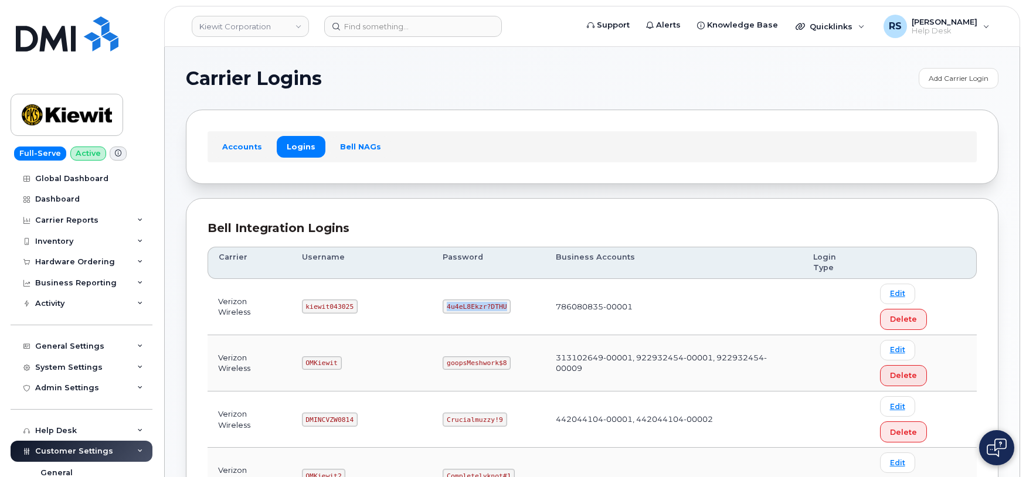
copy code "4u4eL8Ekzr?DTHU"
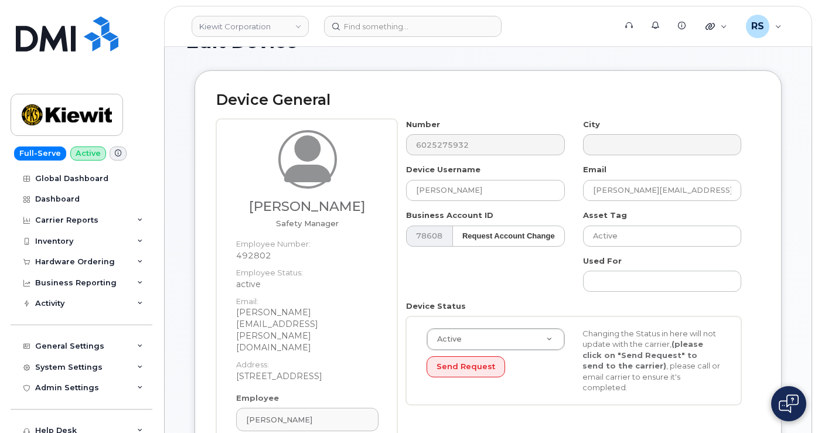
scroll to position [117, 0]
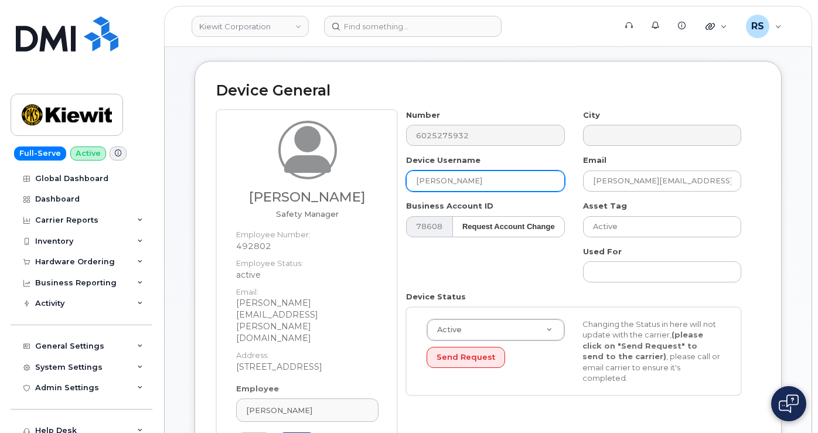
drag, startPoint x: 520, startPoint y: 190, endPoint x: 396, endPoint y: 190, distance: 123.6
click at [396, 190] on div "[PERSON_NAME] Safety Manager Employee Number: 492802 Employee Status: active Em…" at bounding box center [488, 304] width 544 height 389
type input "Sidon Green"
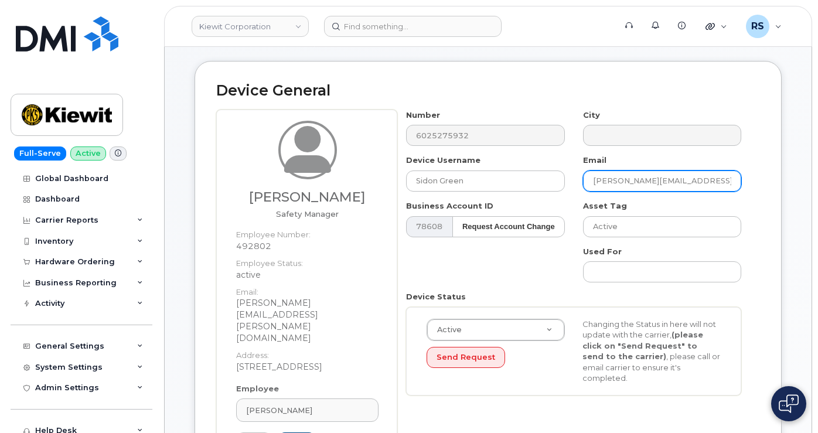
drag, startPoint x: 592, startPoint y: 193, endPoint x: 741, endPoint y: 187, distance: 148.4
click at [741, 187] on input "[PERSON_NAME][EMAIL_ADDRESS][PERSON_NAME][DOMAIN_NAME]" at bounding box center [662, 181] width 158 height 21
paste input "[DOMAIN_NAME]"
type input "[DOMAIN_NAME][EMAIL_ADDRESS][DOMAIN_NAME]"
click at [617, 99] on h2 "Device General" at bounding box center [488, 91] width 544 height 16
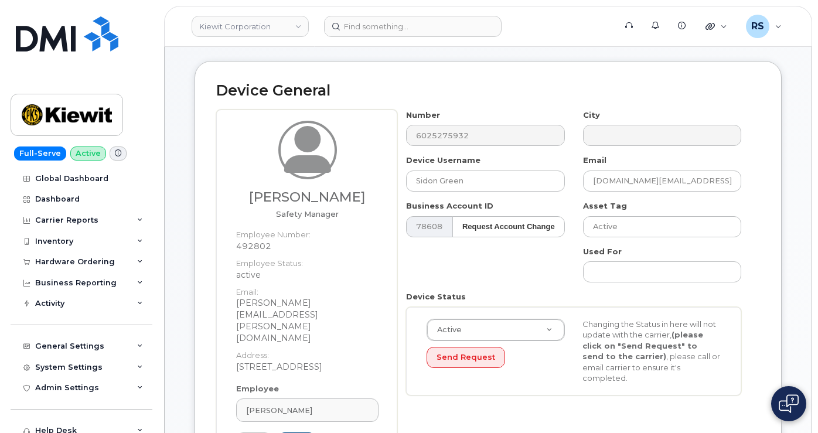
drag, startPoint x: 458, startPoint y: 145, endPoint x: 475, endPoint y: 90, distance: 57.6
click at [475, 90] on div "Device General [PERSON_NAME] Safety Manager Employee Number: 492802 Employee St…" at bounding box center [488, 290] width 587 height 459
click at [403, 147] on div "Number 6025275932" at bounding box center [485, 128] width 176 height 37
click at [495, 90] on div "Device General Marc Myers Safety Manager Employee Number: 492802 Employee Statu…" at bounding box center [488, 290] width 587 height 459
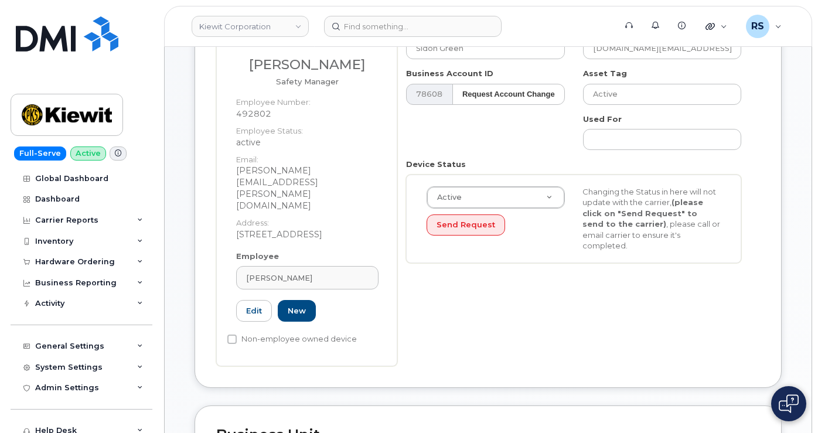
scroll to position [274, 0]
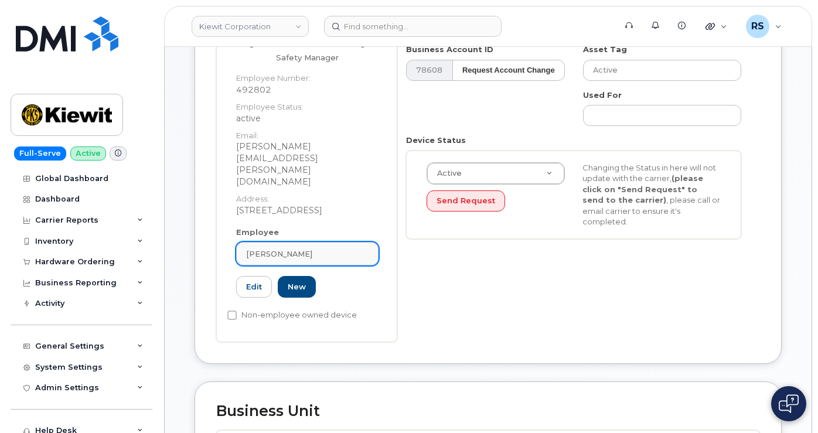
click at [305, 242] on link "Marc Myers" at bounding box center [307, 253] width 142 height 23
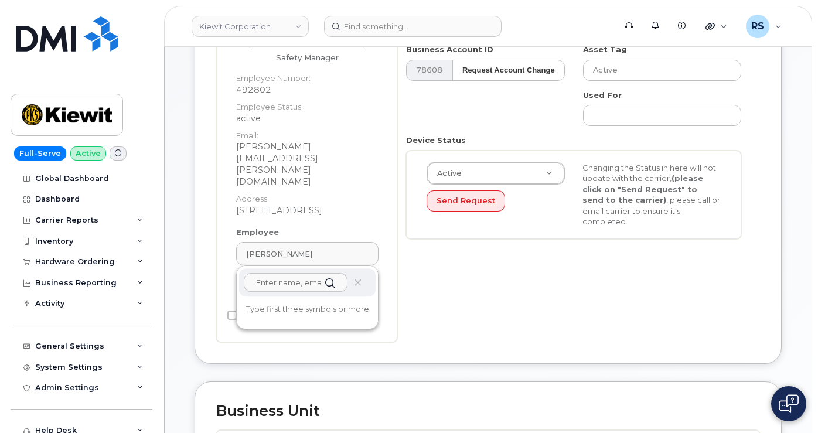
click at [278, 273] on input "text" at bounding box center [296, 282] width 104 height 19
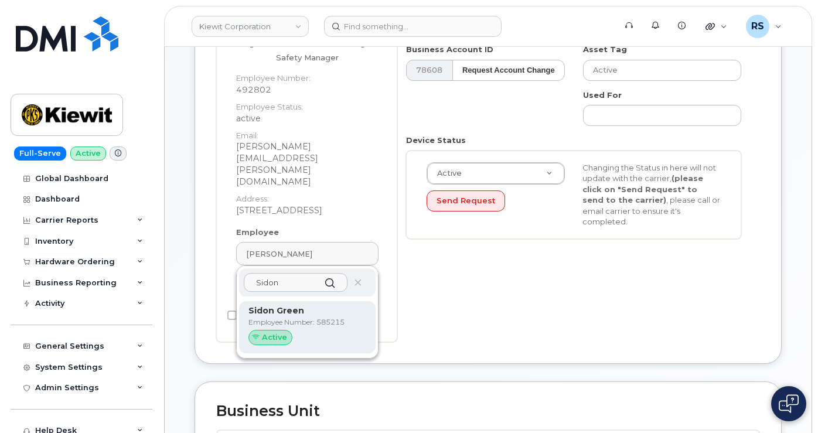
type input "Sidon"
click at [275, 305] on strong "Sidon Green" at bounding box center [276, 310] width 56 height 11
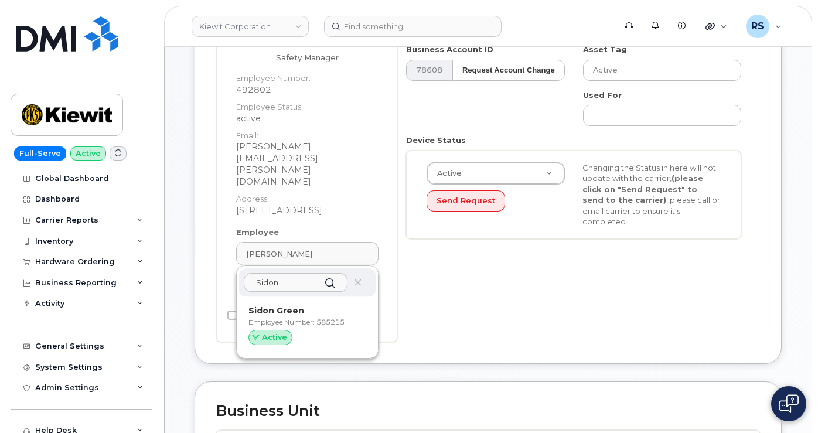
type input "585215"
type input "Sidon Green"
type input "[DOMAIN_NAME][EMAIL_ADDRESS][DOMAIN_NAME]"
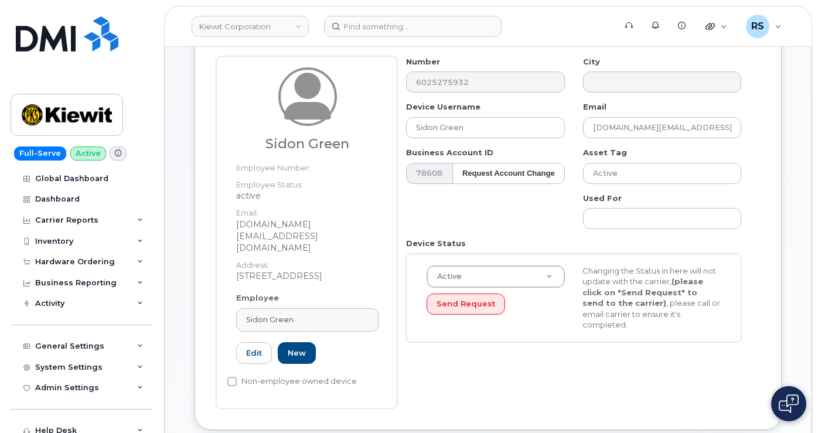
scroll to position [156, 0]
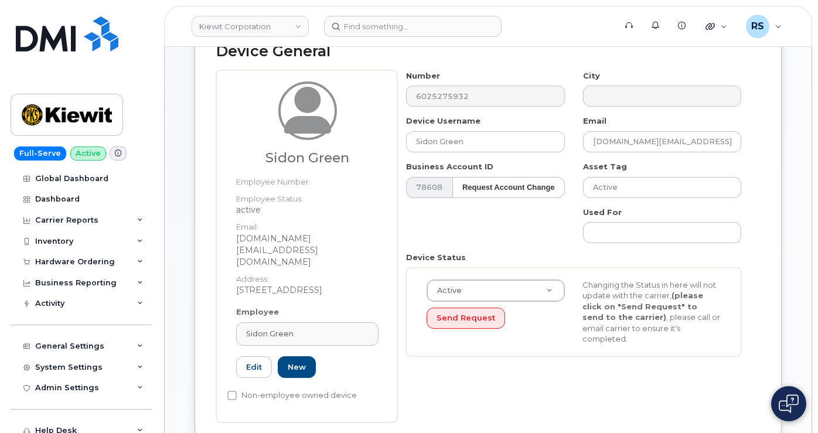
click at [649, 59] on h2 "Device General" at bounding box center [488, 51] width 544 height 16
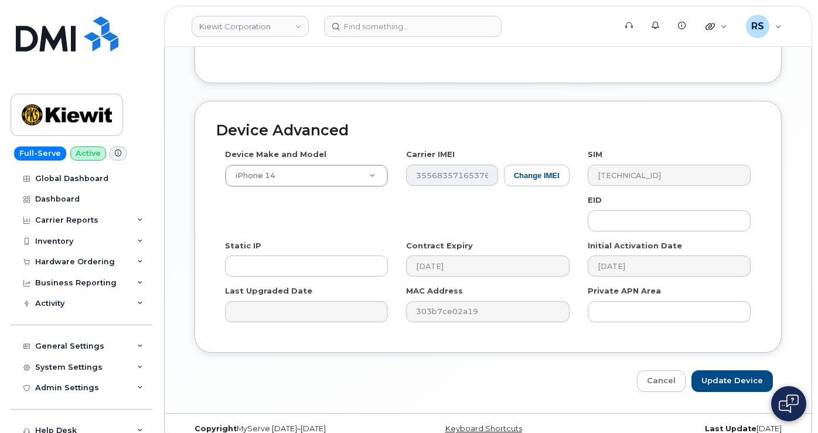
scroll to position [860, 0]
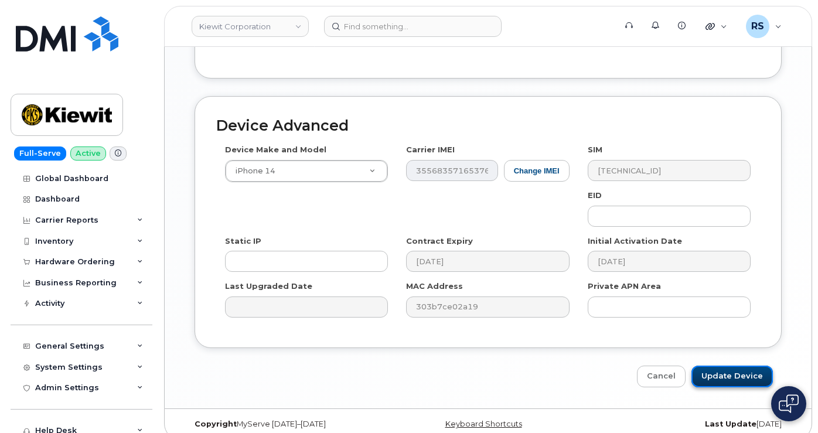
click at [722, 366] on input "Update Device" at bounding box center [731, 377] width 81 height 22
type input "Saving..."
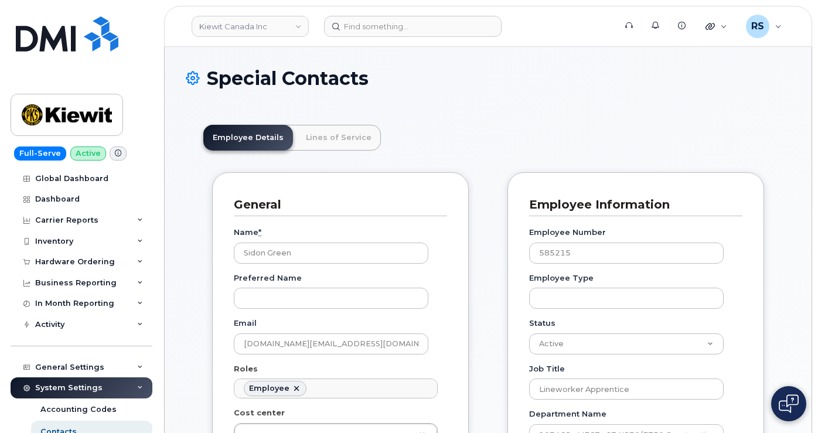
scroll to position [35, 0]
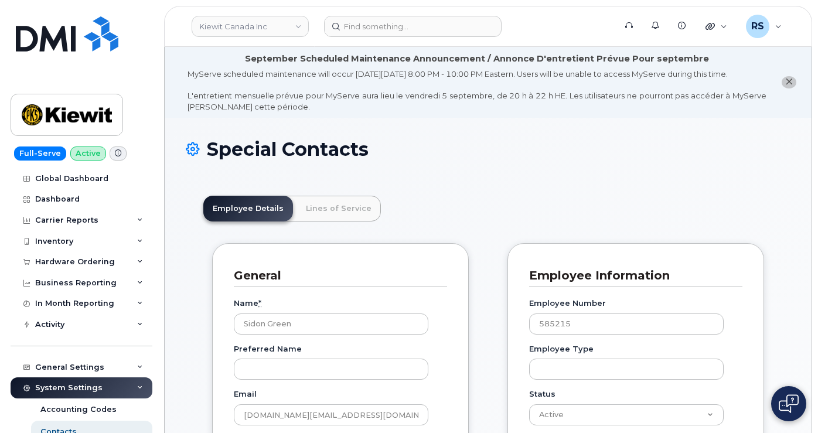
click at [504, 159] on h1 "Special Contacts" at bounding box center [488, 149] width 605 height 21
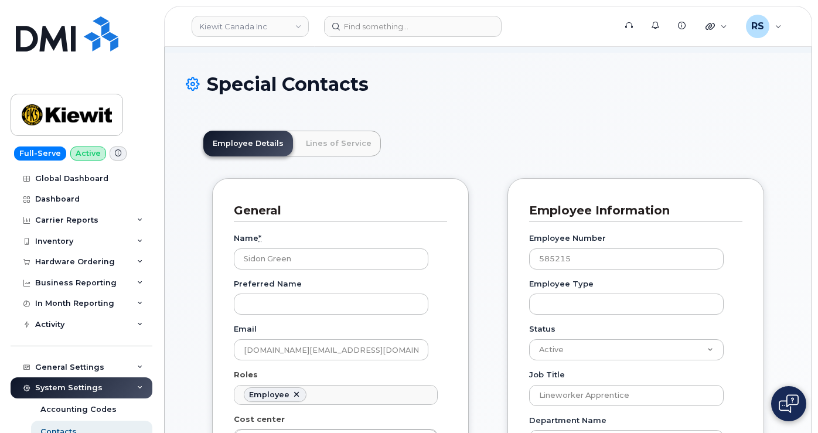
scroll to position [78, 0]
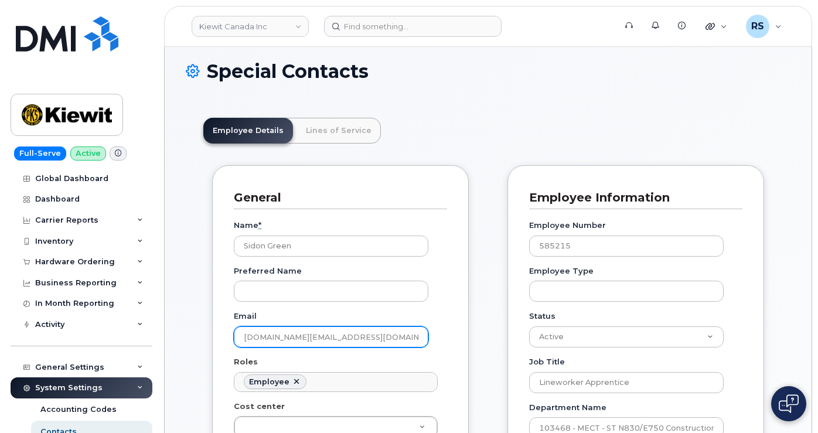
drag, startPoint x: 386, startPoint y: 349, endPoint x: 218, endPoint y: 348, distance: 168.2
